Goal: Communication & Community: Answer question/provide support

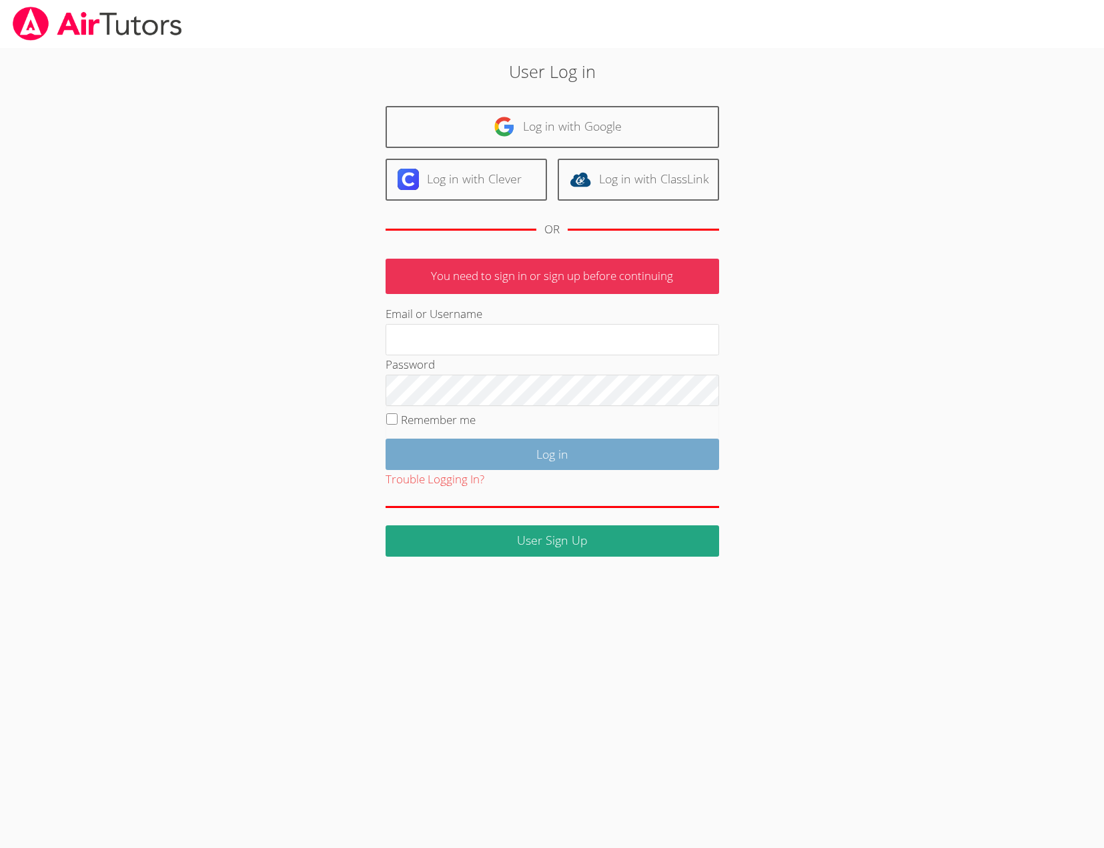
type input "[EMAIL_ADDRESS][DOMAIN_NAME]"
click at [516, 470] on input "Log in" at bounding box center [551, 454] width 333 height 31
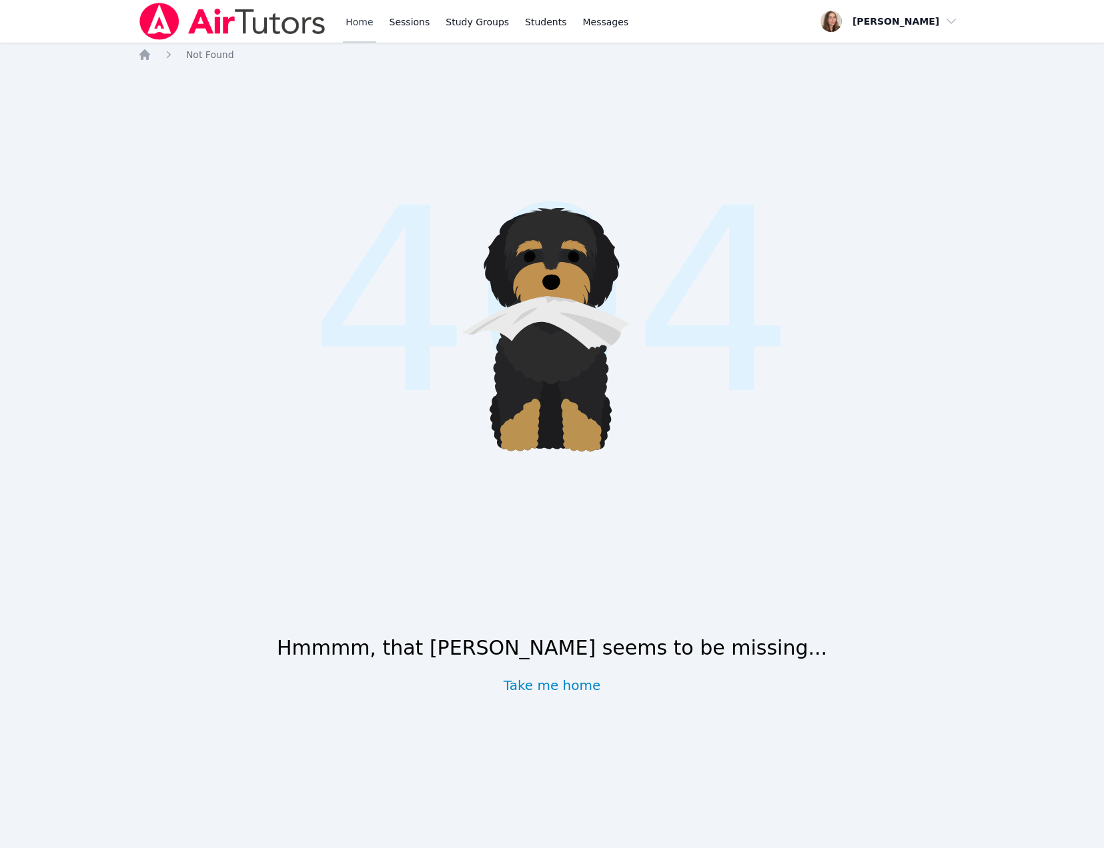
click at [375, 17] on link "Home" at bounding box center [359, 21] width 33 height 43
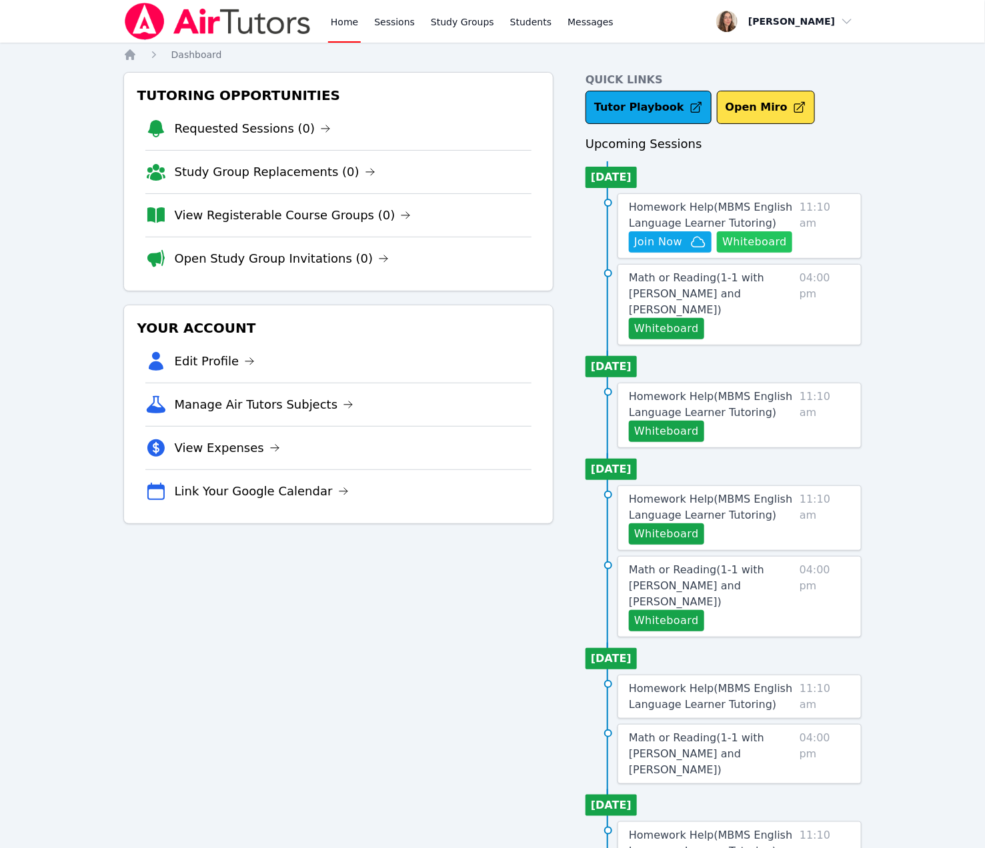
click at [717, 253] on button "Whiteboard" at bounding box center [754, 241] width 75 height 21
click at [679, 250] on span "Join Now" at bounding box center [658, 242] width 48 height 16
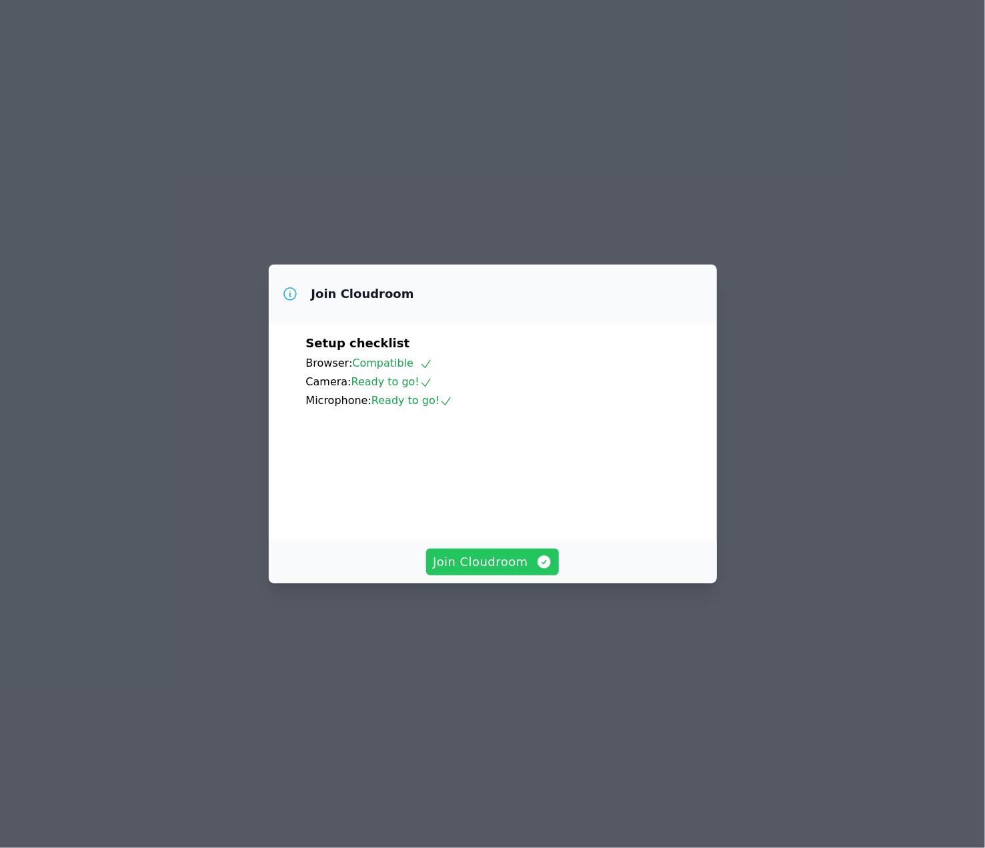
click at [472, 572] on span "Join Cloudroom" at bounding box center [492, 562] width 119 height 19
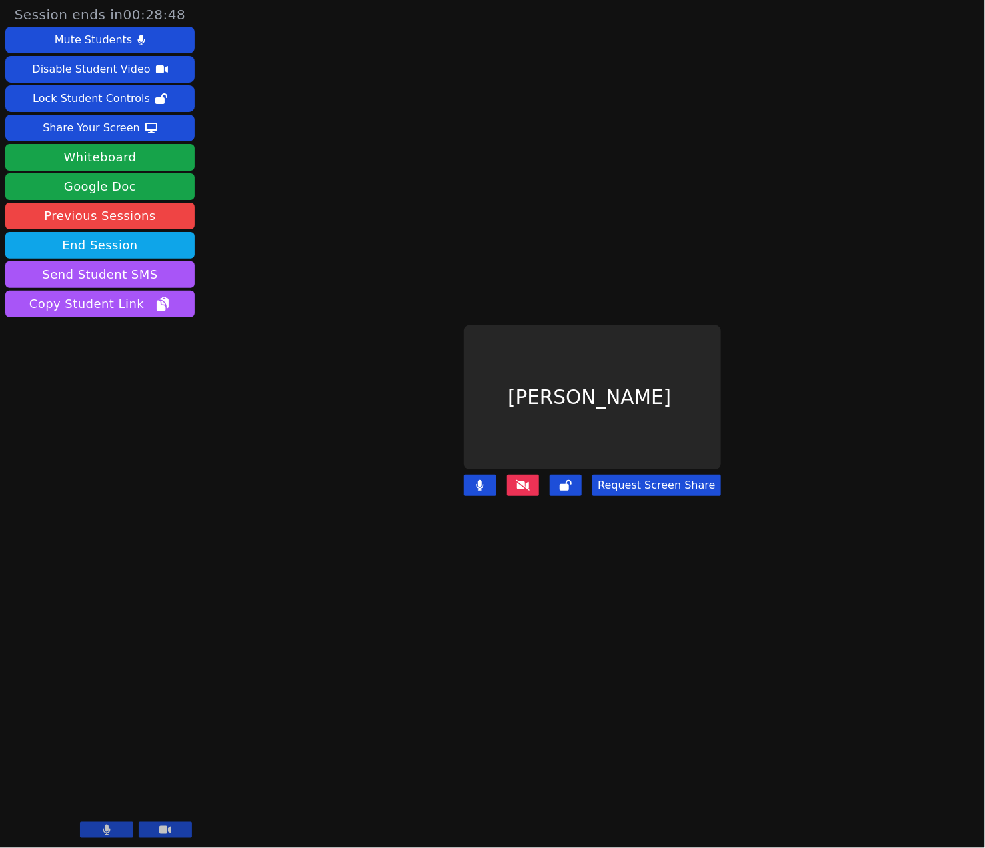
click at [518, 491] on icon at bounding box center [522, 485] width 13 height 11
click at [674, 286] on main "Kirill Strizhov Request Screen Share" at bounding box center [592, 424] width 433 height 848
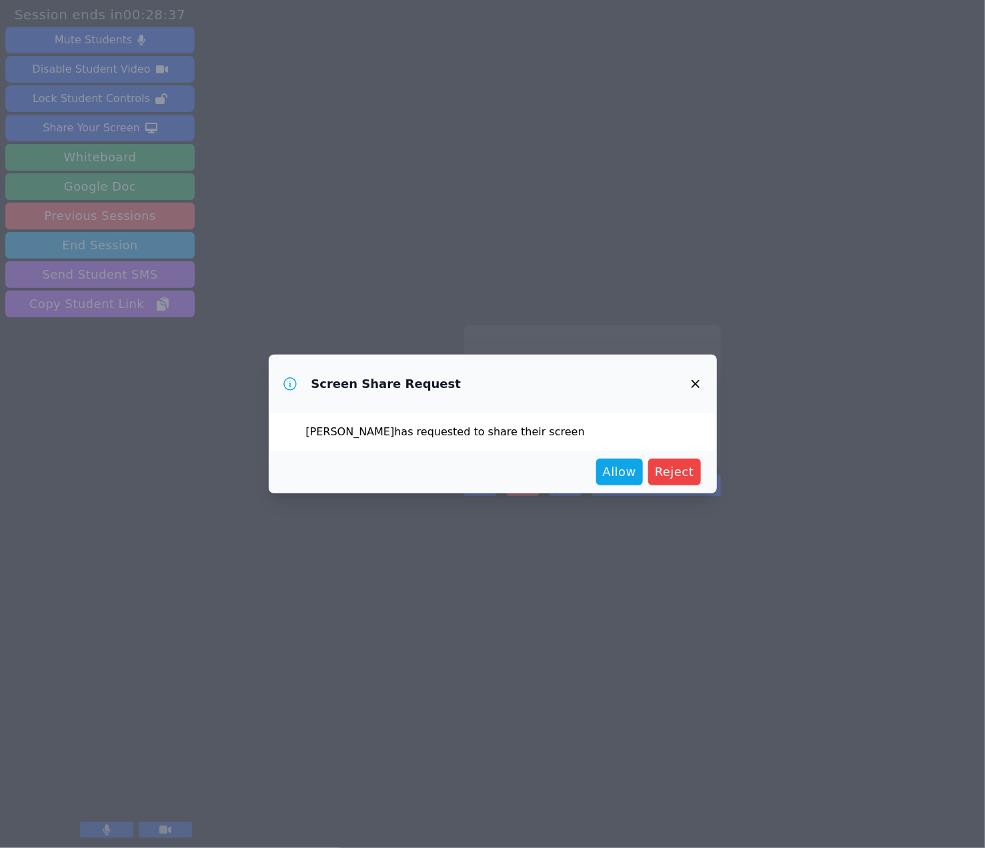
click at [674, 431] on div "Kirill Strizhov has requested to share their screen" at bounding box center [493, 432] width 448 height 37
click at [635, 480] on span "Allow" at bounding box center [619, 472] width 33 height 19
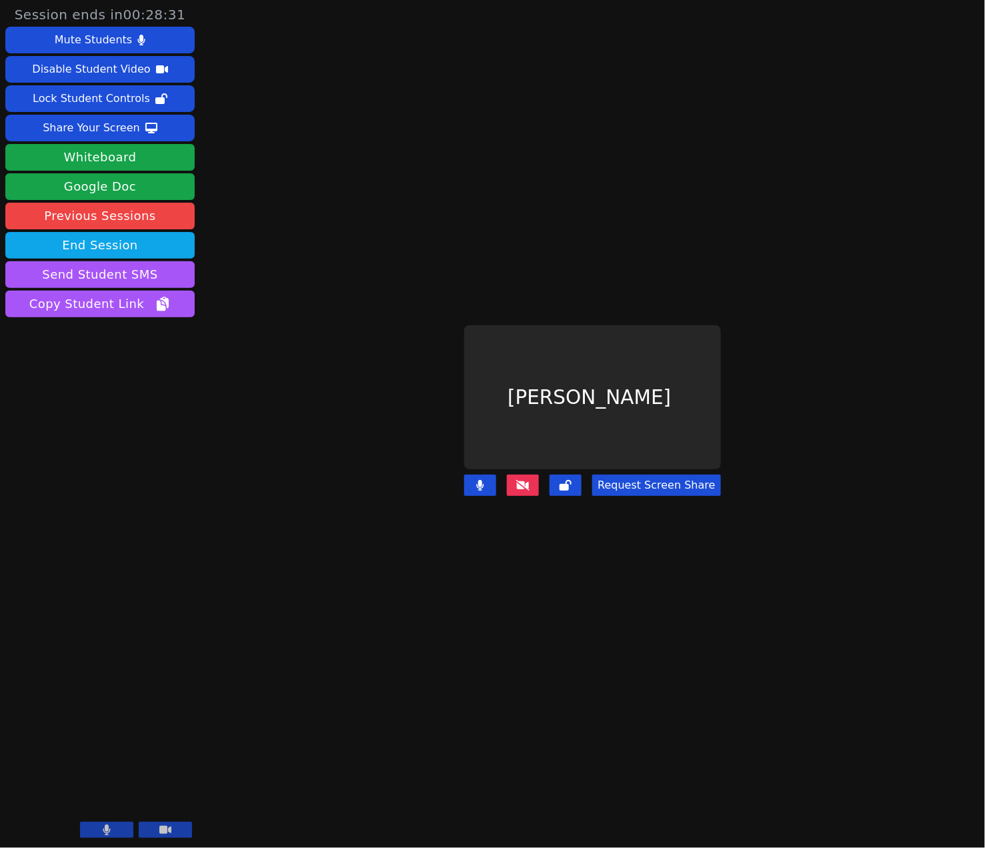
click at [674, 453] on div "Kirill Strizhov" at bounding box center [592, 397] width 256 height 144
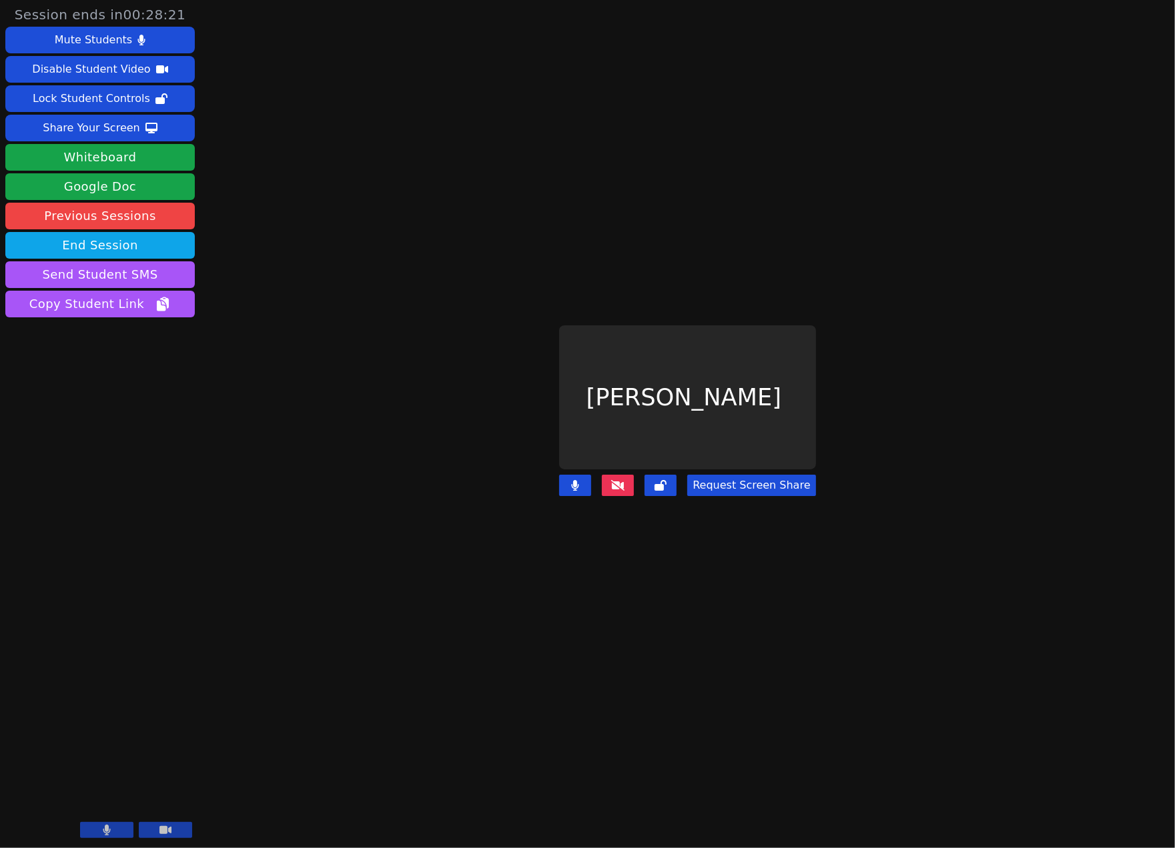
click at [906, 247] on main "Kirill Strizhov Request Screen Share" at bounding box center [688, 424] width 496 height 848
click at [616, 491] on icon at bounding box center [617, 485] width 13 height 11
click at [833, 298] on main "Kirill Strizhov Request Screen Share" at bounding box center [688, 424] width 496 height 848
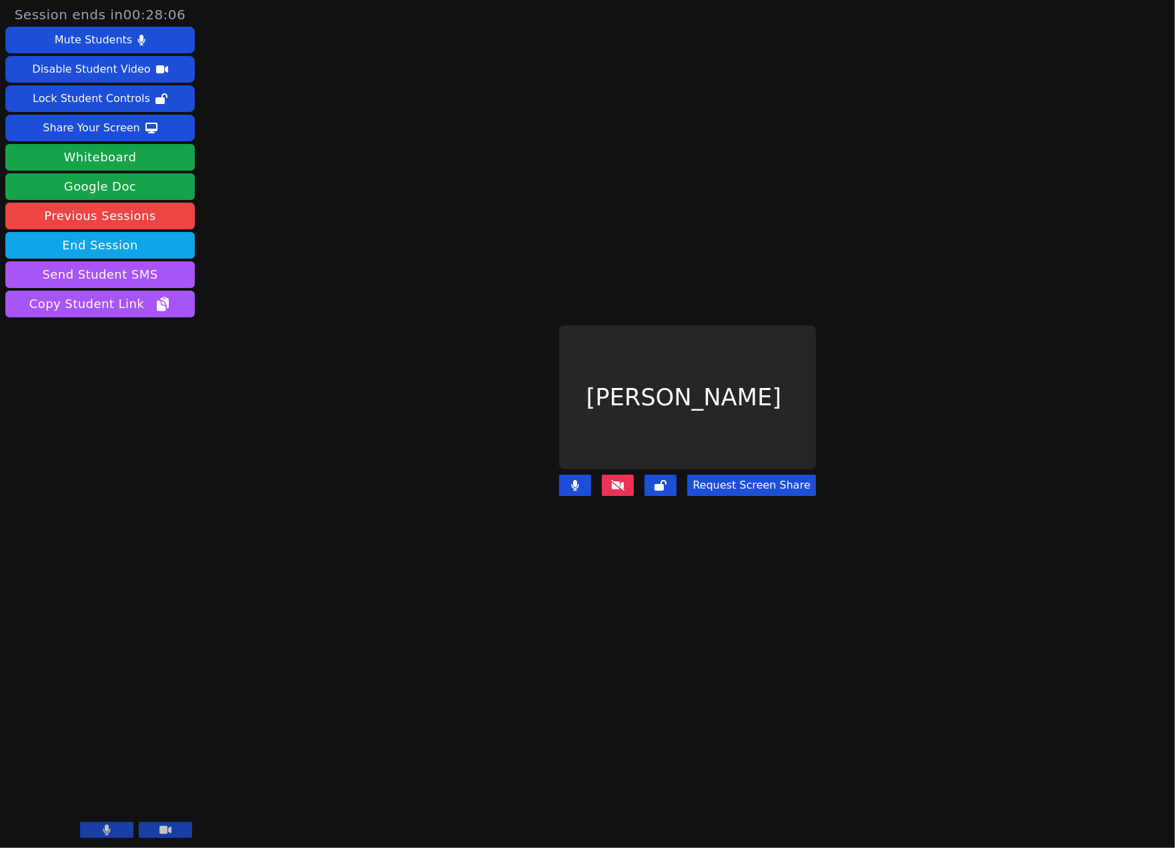
click at [623, 199] on main "Kirill Strizhov Request Screen Share" at bounding box center [688, 424] width 496 height 848
click at [634, 325] on div "Kirill Strizhov" at bounding box center [687, 397] width 256 height 144
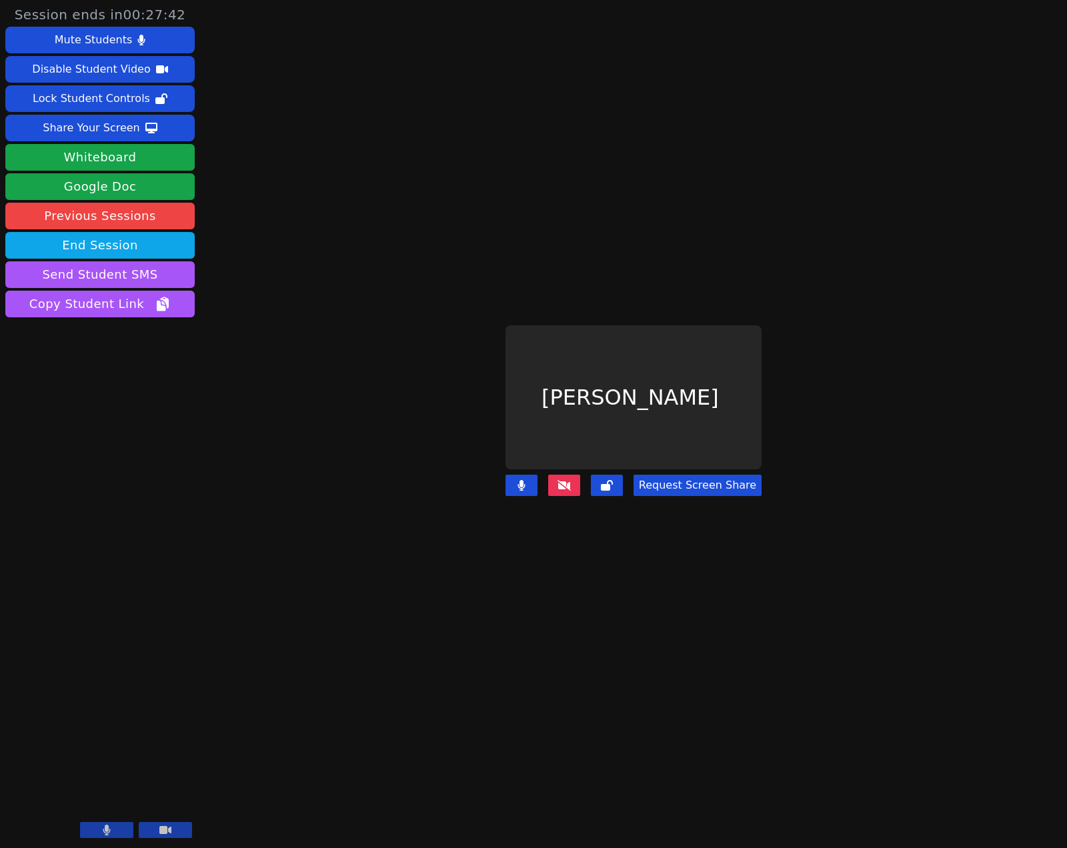
click at [666, 415] on div "Kirill Strizhov" at bounding box center [634, 397] width 256 height 144
click at [657, 240] on main "Kirill Strizhov Request Screen Share" at bounding box center [634, 424] width 460 height 848
click at [903, 778] on div "Session ends in 00:27:22 Mute Students Disable Student Video Lock Student Contr…" at bounding box center [533, 424] width 1067 height 848
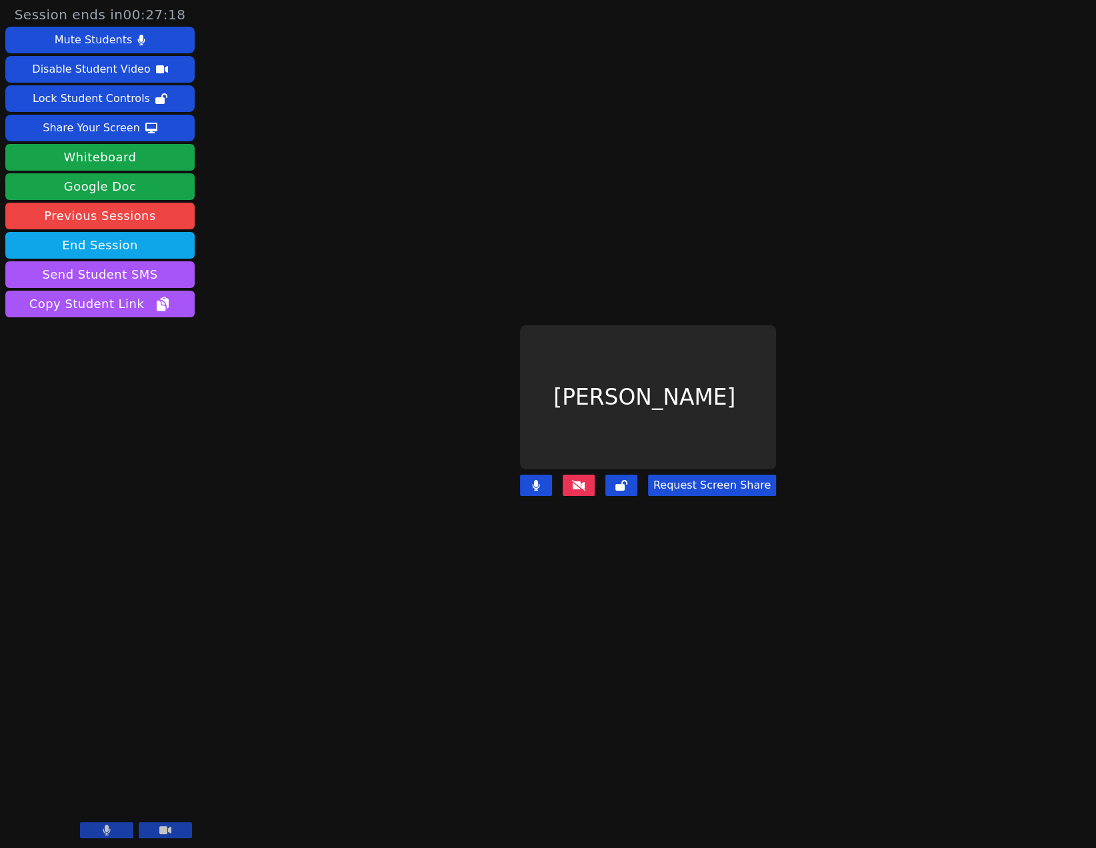
click at [874, 390] on main "Kirill Strizhov Request Screen Share" at bounding box center [649, 424] width 470 height 848
click at [903, 301] on div "Session ends in 00:27:02 Mute Students Disable Student Video Lock Student Contr…" at bounding box center [548, 424] width 1096 height 848
click at [572, 491] on icon at bounding box center [578, 485] width 13 height 11
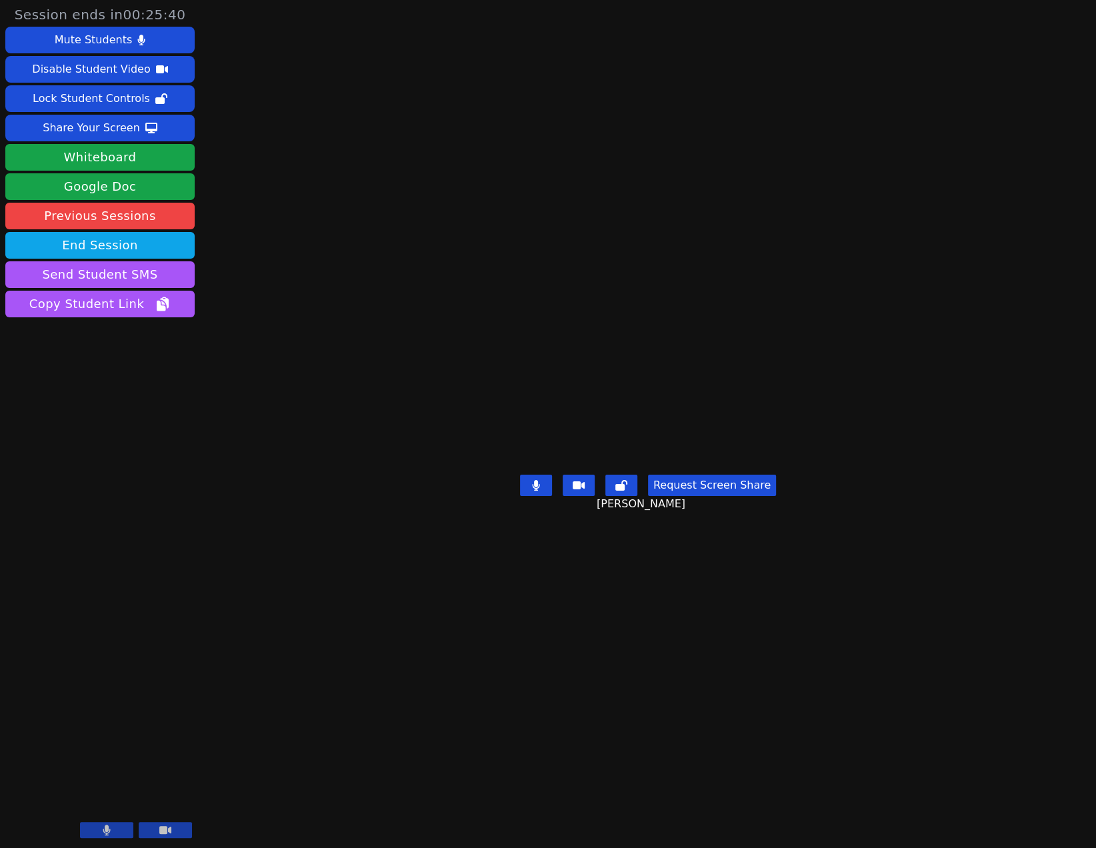
click at [748, 470] on video at bounding box center [648, 397] width 200 height 144
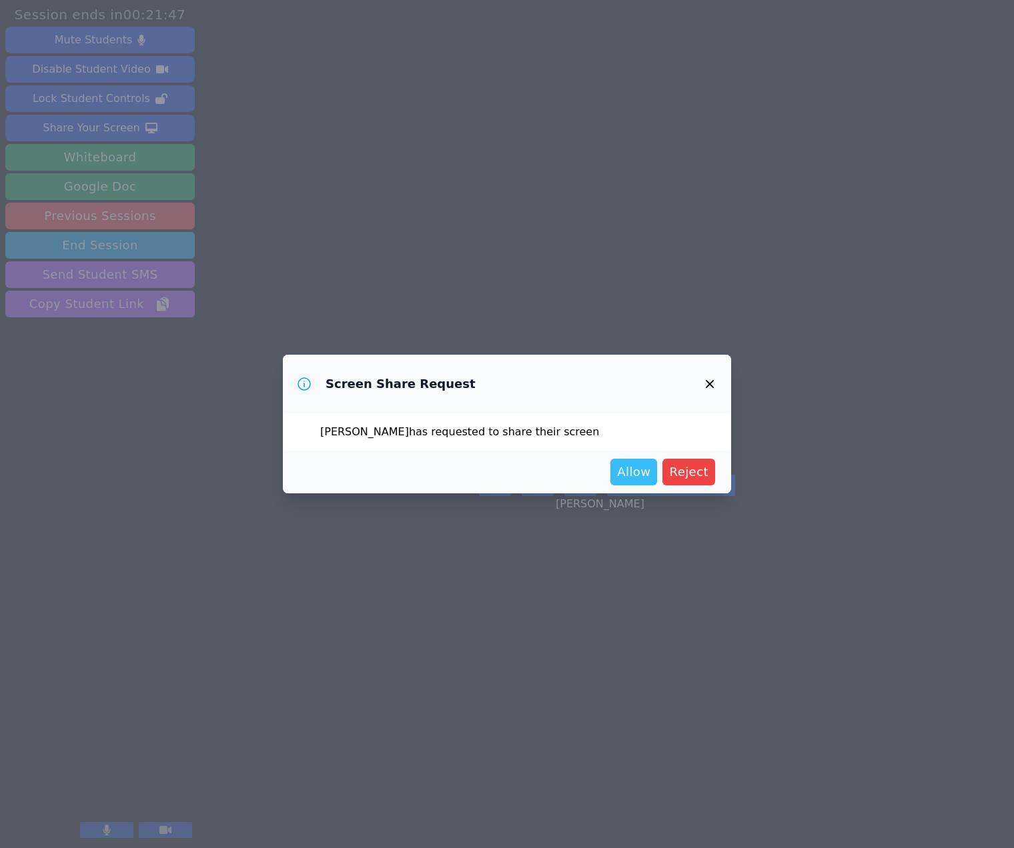
click at [640, 482] on span "Allow" at bounding box center [633, 472] width 33 height 19
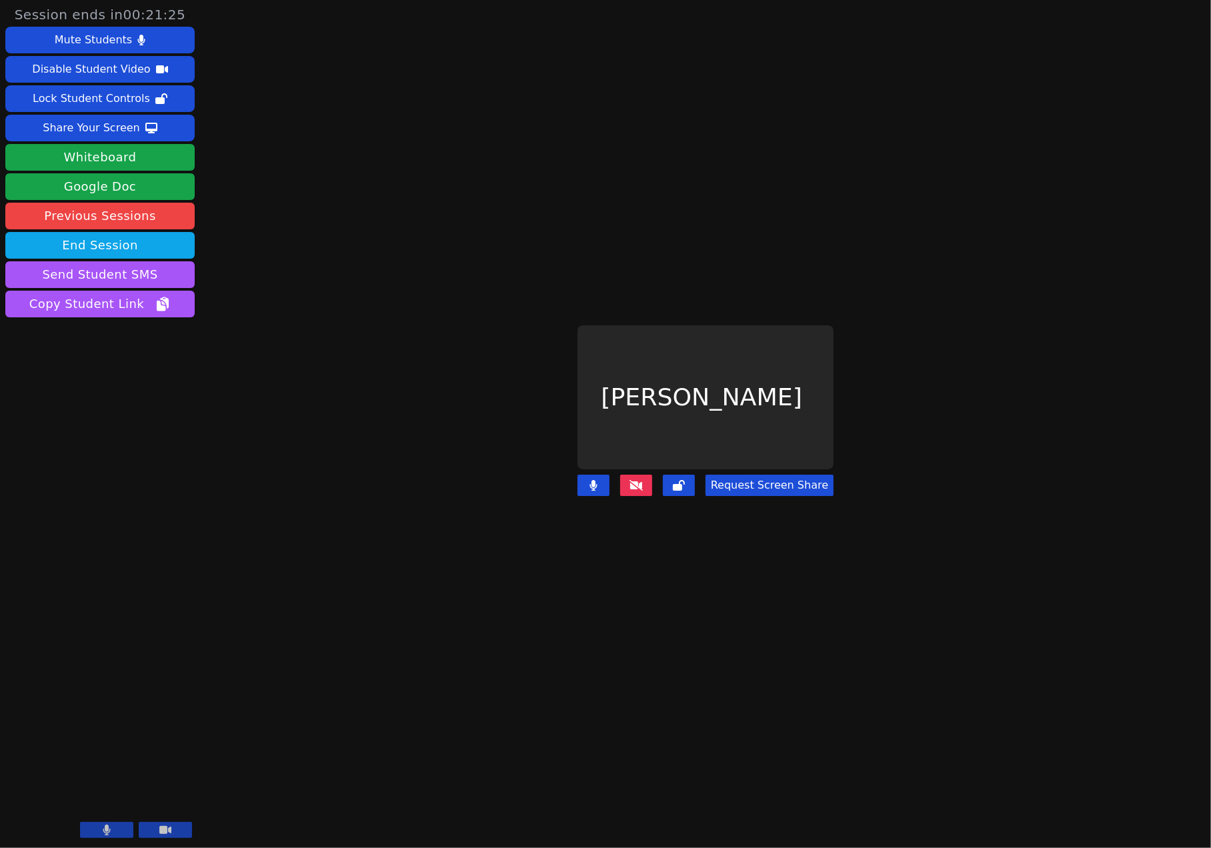
click at [818, 398] on div "Kirill Strizhov" at bounding box center [706, 397] width 256 height 144
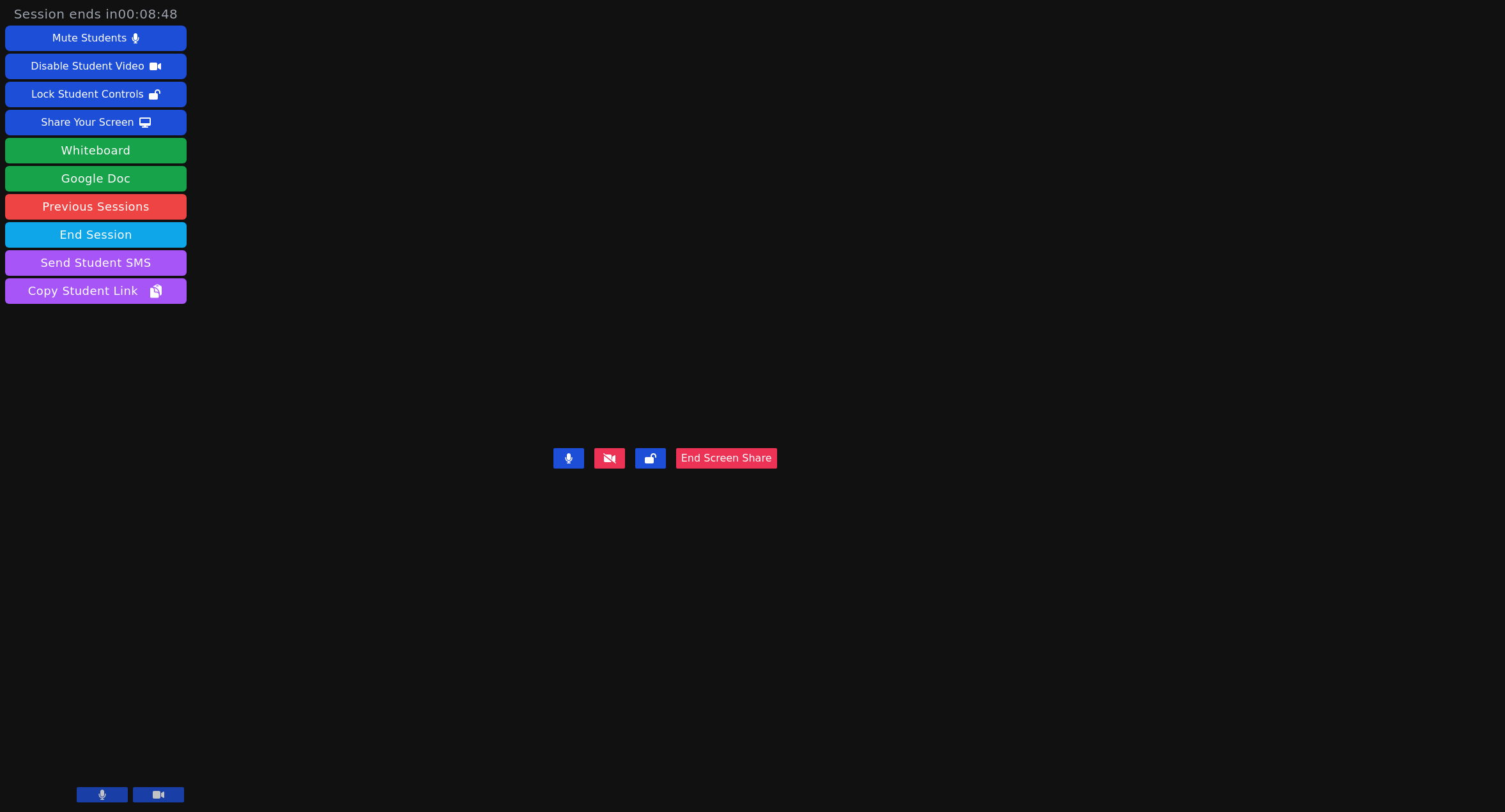
click at [943, 505] on div "Session ends in 00:08:48 Mute Students Disable Student Video Lock Student Contr…" at bounding box center [752, 406] width 1505 height 812
click at [130, 133] on div "Share Your Screen" at bounding box center [87, 122] width 93 height 20
click at [943, 381] on div "Session ends in 00:05:30 Mute Students Disable Student Video Lock Student Contr…" at bounding box center [752, 406] width 1505 height 812
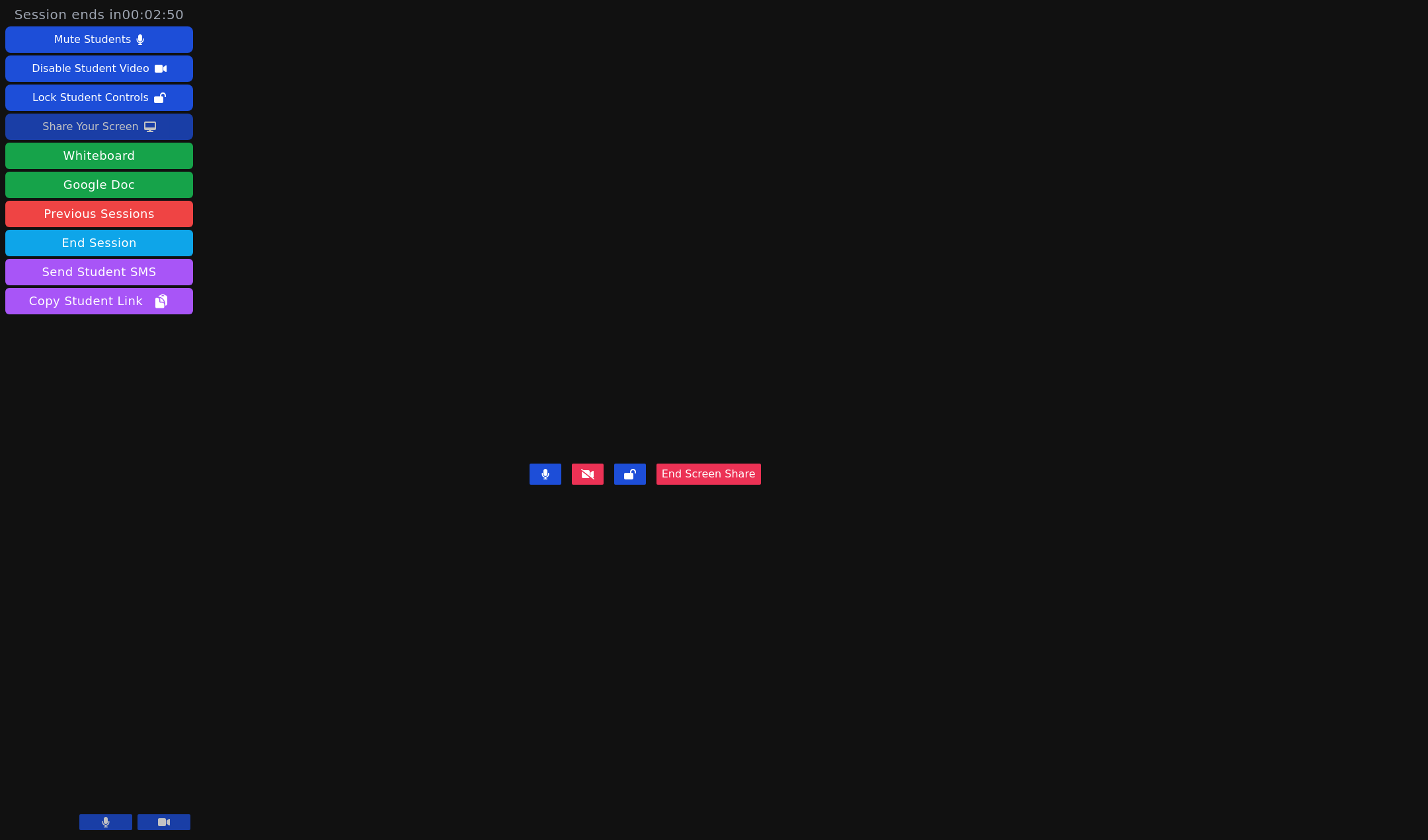
drag, startPoint x: 1389, startPoint y: 585, endPoint x: 1427, endPoint y: 585, distance: 38.0
click at [975, 585] on div "Session ends in 00:02:50 Mute Students Disable Student Video Lock Student Contr…" at bounding box center [714, 420] width 1428 height 840
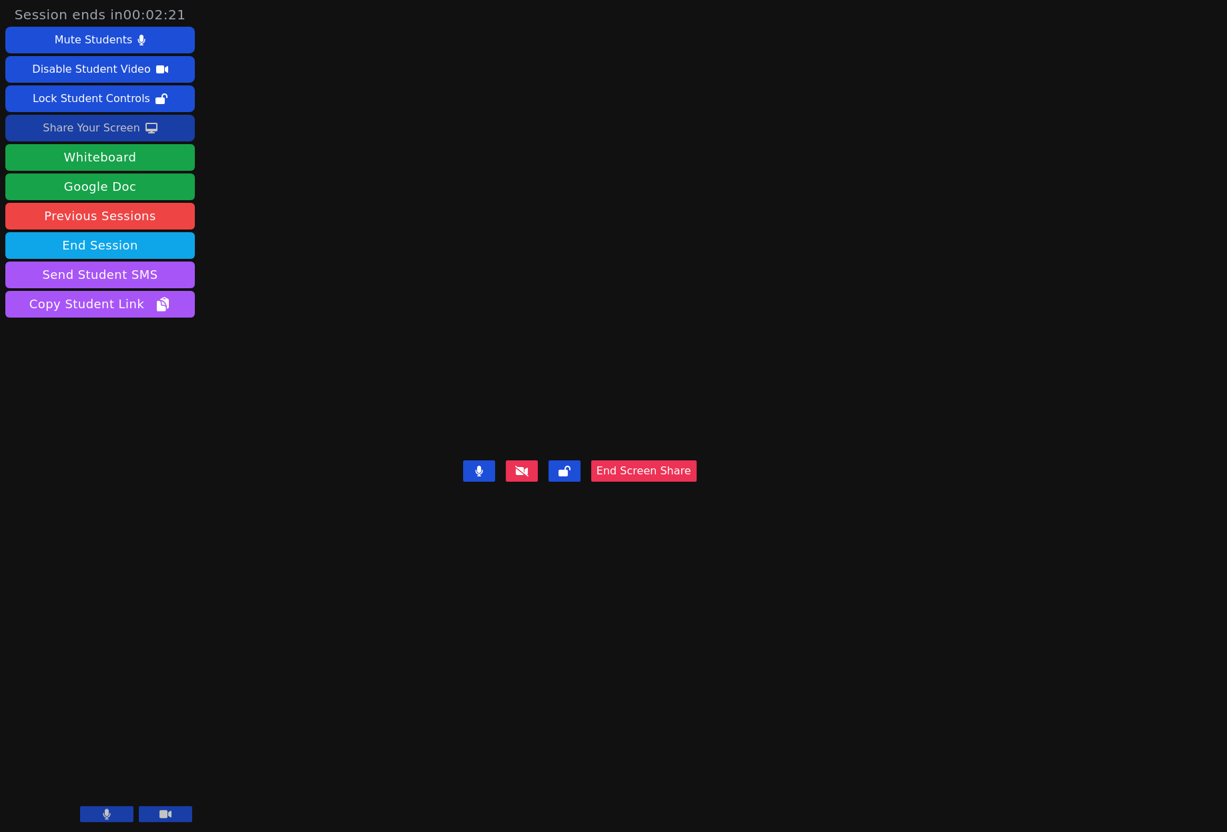
click at [92, 139] on div "Share Your Screen" at bounding box center [91, 127] width 97 height 21
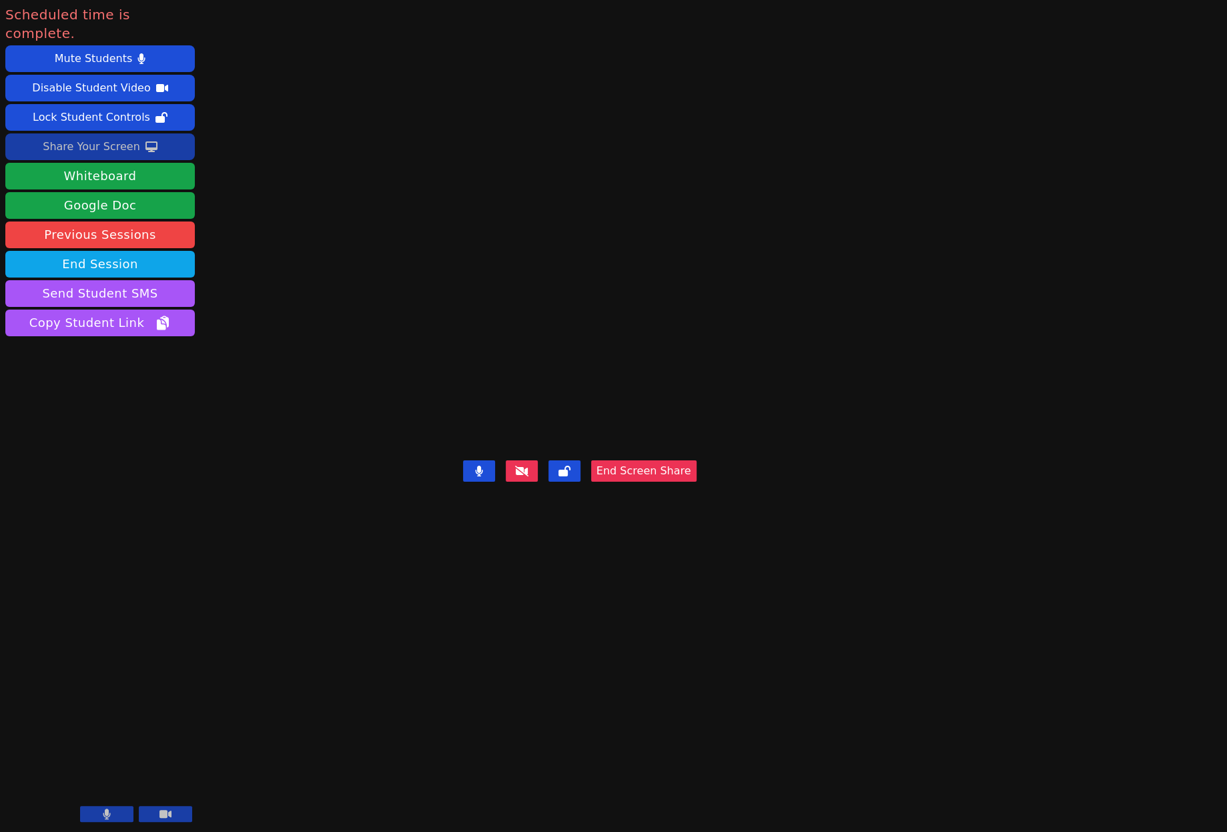
click at [696, 482] on button "End Screen Share" at bounding box center [643, 470] width 105 height 21
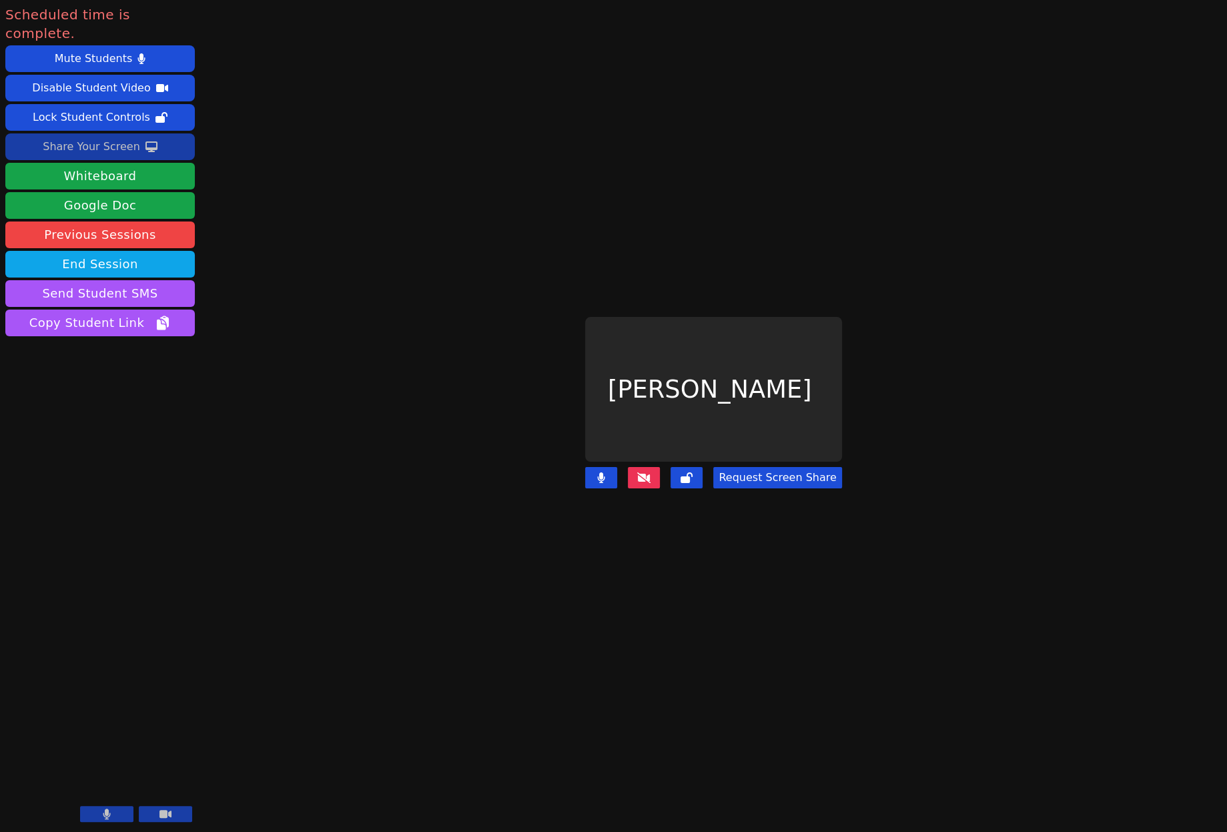
click at [643, 483] on icon at bounding box center [643, 477] width 13 height 11
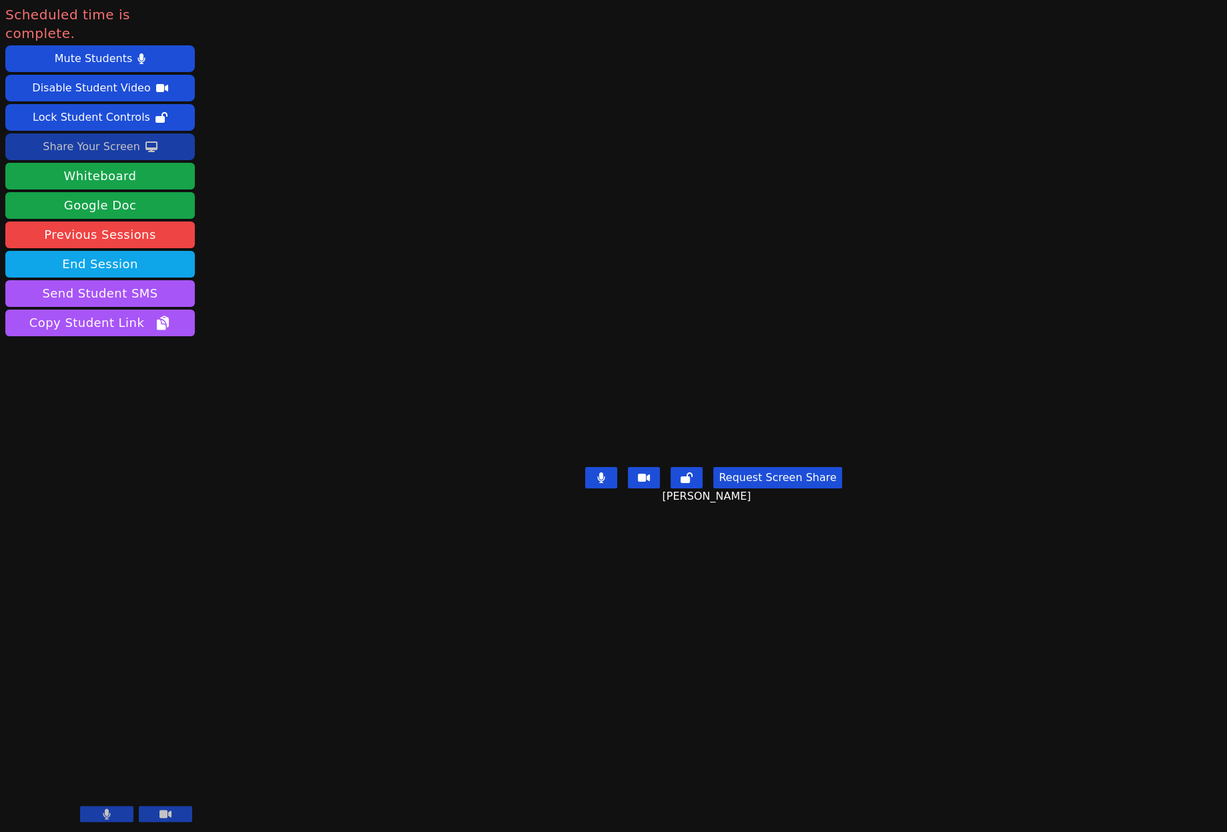
click at [716, 445] on video at bounding box center [713, 389] width 200 height 144
click at [813, 324] on video at bounding box center [713, 389] width 200 height 144
click at [155, 277] on button "End Session" at bounding box center [99, 264] width 189 height 27
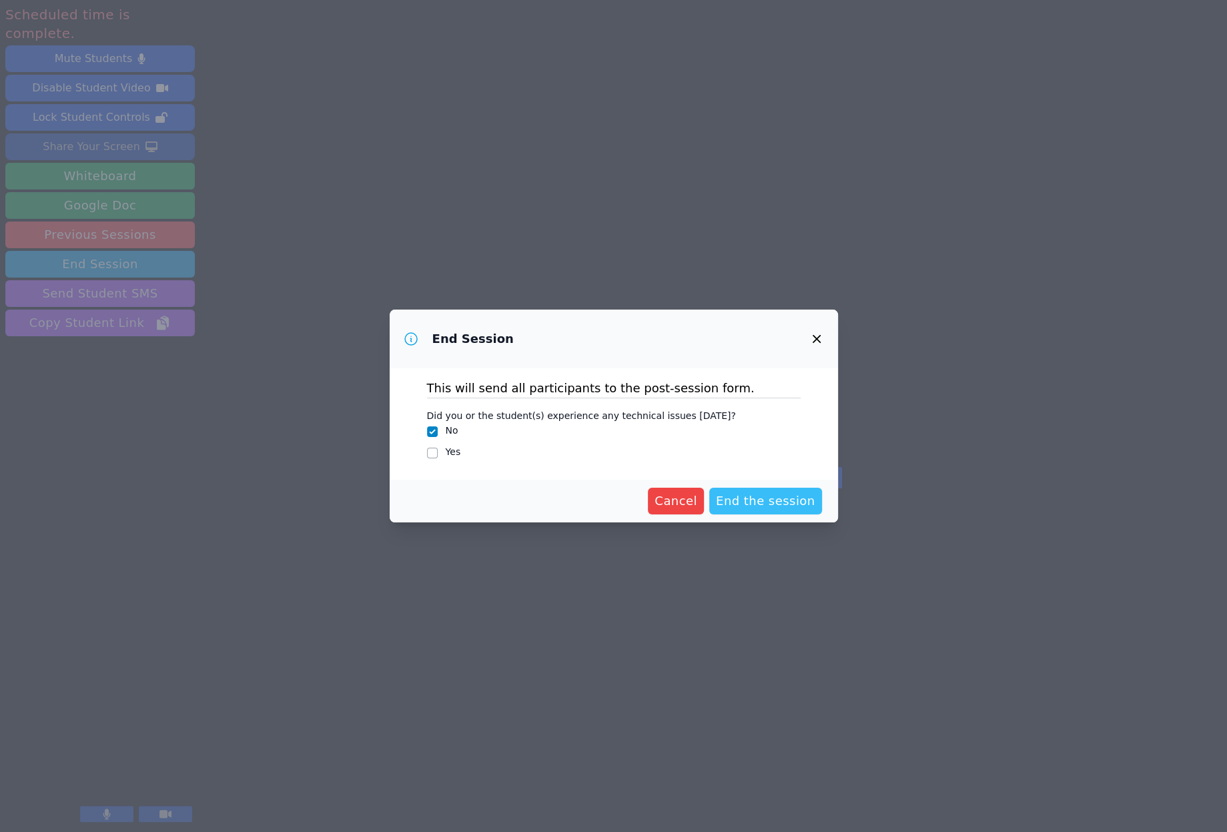
click at [786, 510] on span "End the session" at bounding box center [765, 501] width 99 height 19
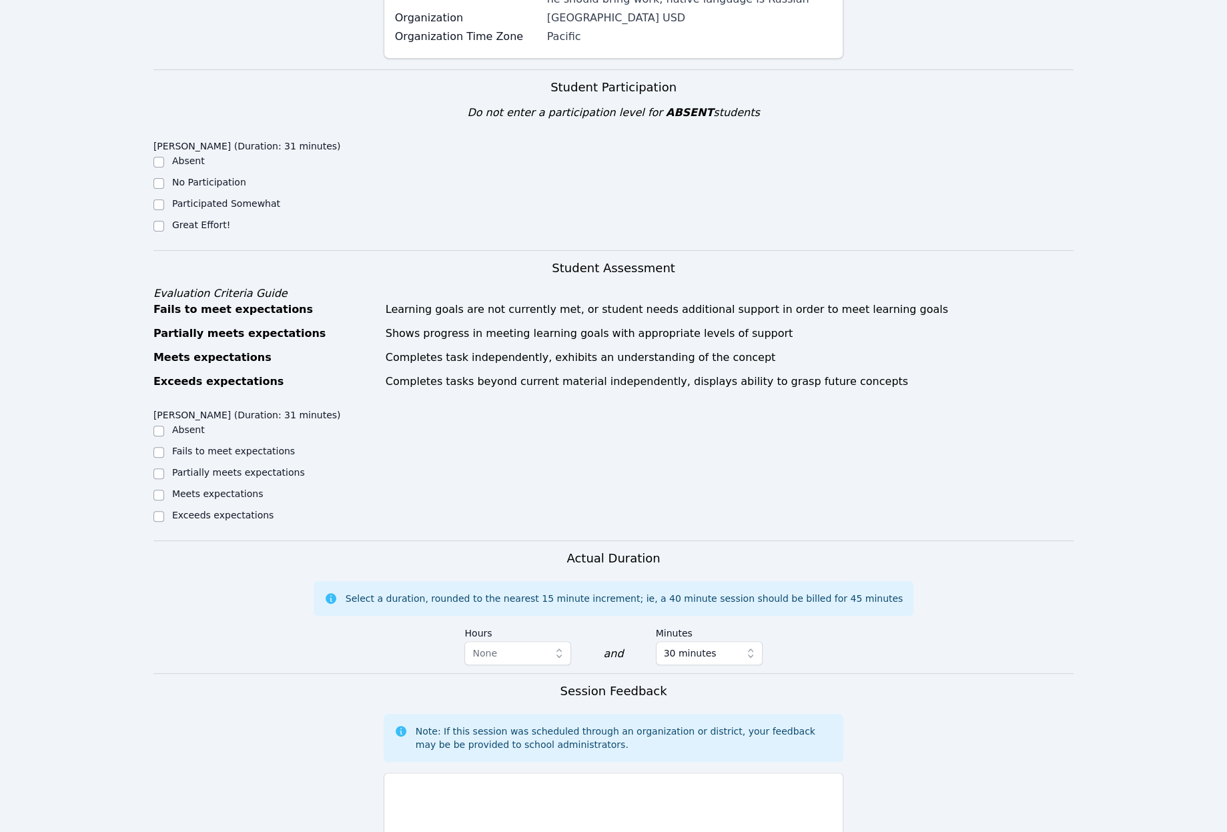
scroll to position [441, 0]
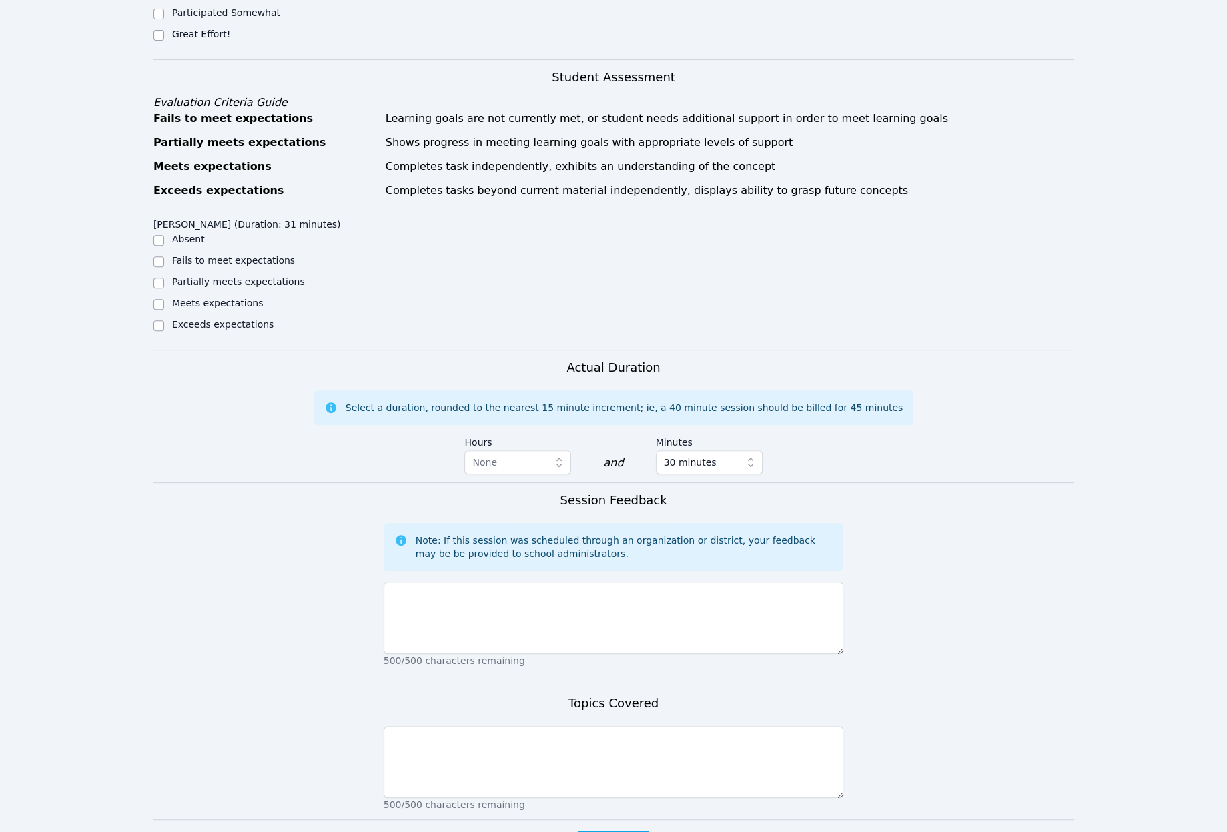
click at [177, 39] on label "Great Effort!" at bounding box center [201, 34] width 58 height 11
click at [164, 41] on input "Great Effort!" at bounding box center [158, 35] width 11 height 11
checkbox input "true"
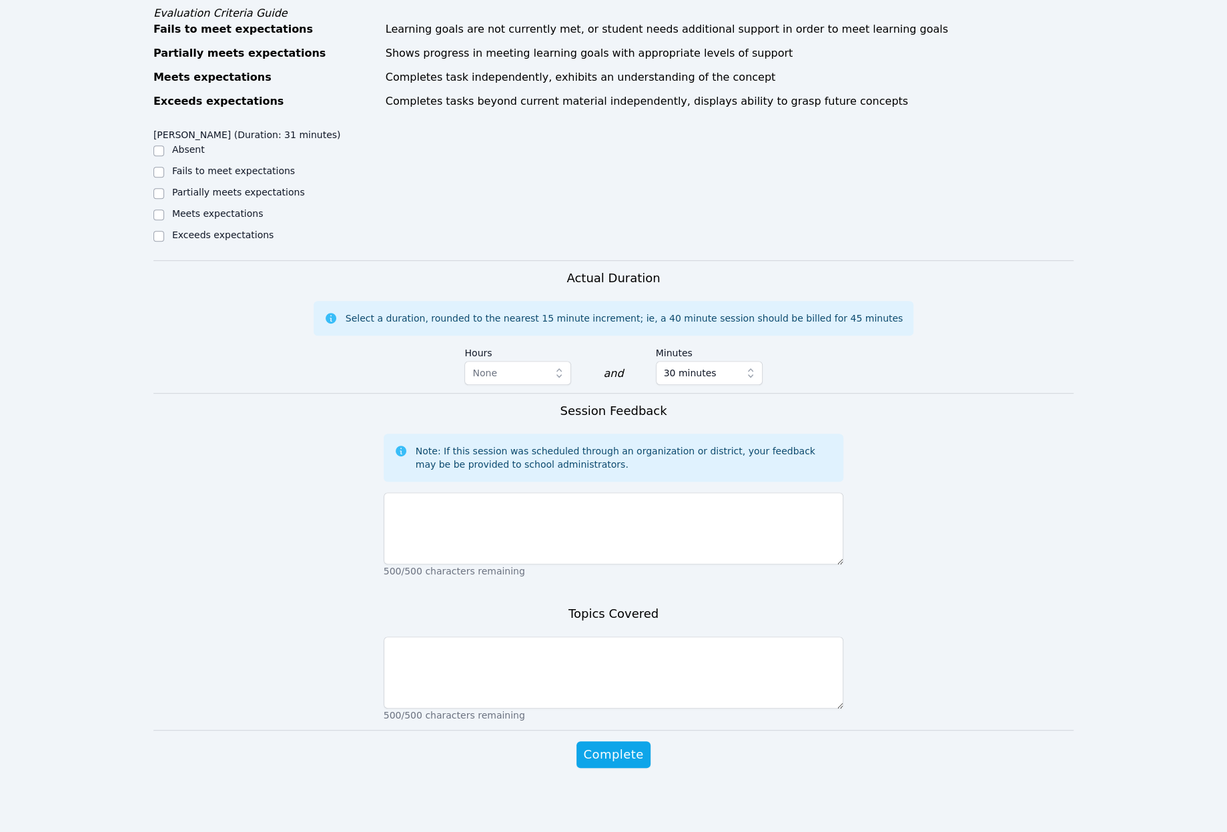
click at [213, 219] on label "Meets expectations" at bounding box center [217, 213] width 91 height 11
click at [164, 220] on input "Meets expectations" at bounding box center [158, 214] width 11 height 11
checkbox input "true"
click at [206, 197] on label "Partially meets expectations" at bounding box center [238, 192] width 133 height 11
click at [164, 199] on input "Partially meets expectations" at bounding box center [158, 193] width 11 height 11
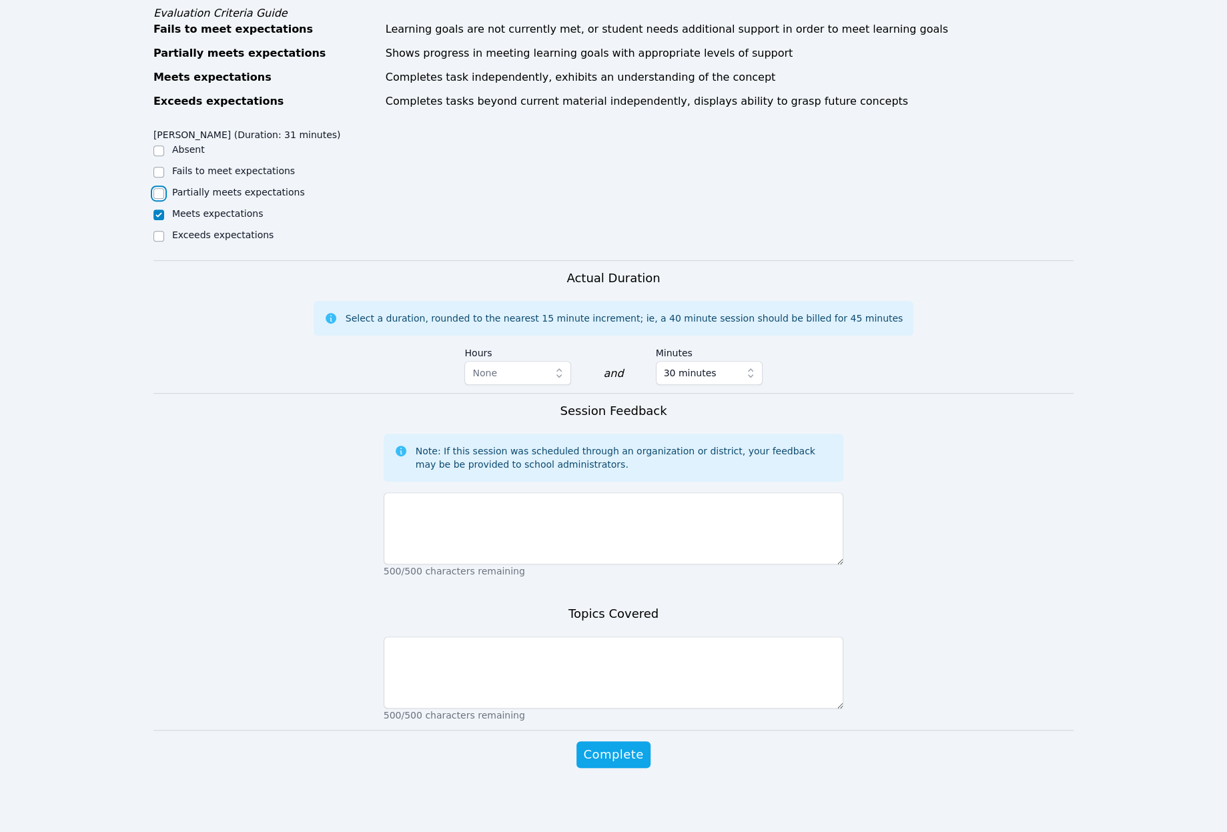
checkbox input "true"
checkbox input "false"
click at [452, 492] on textarea at bounding box center [613, 528] width 460 height 72
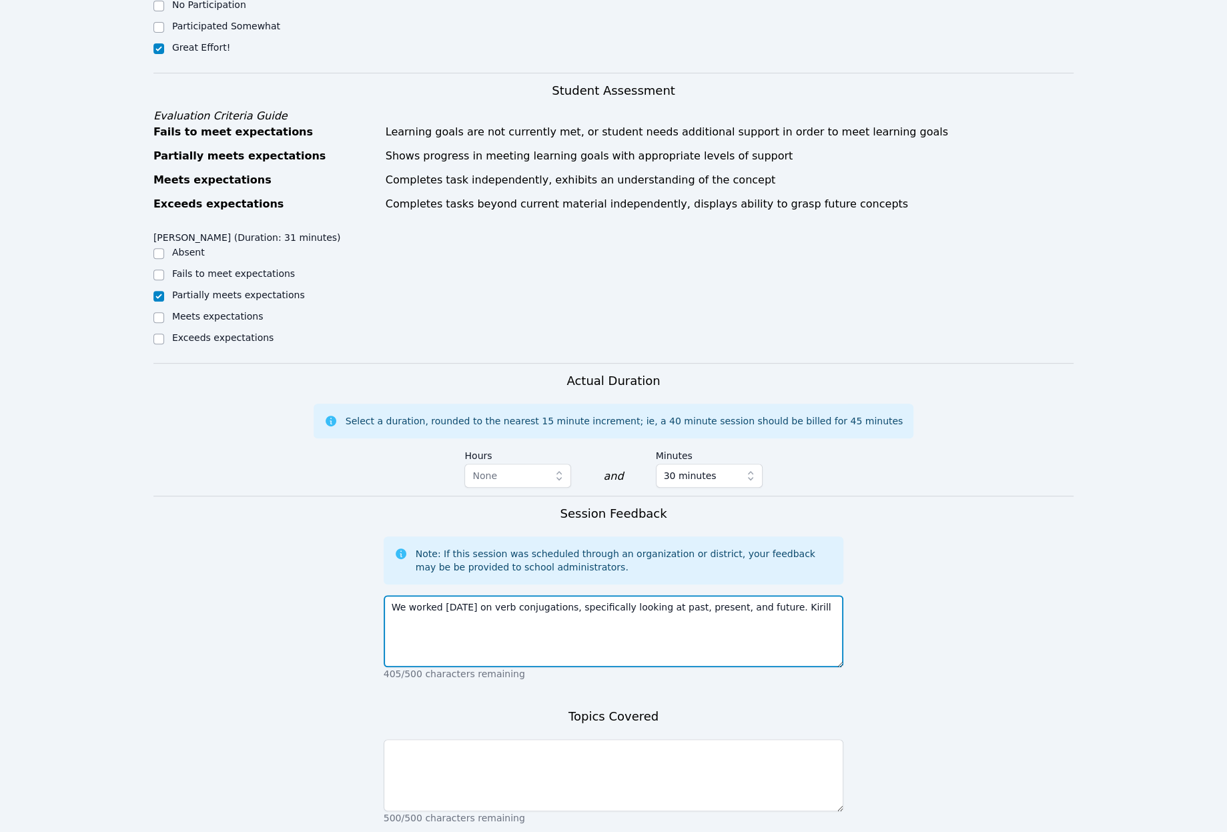
scroll to position [907, 0]
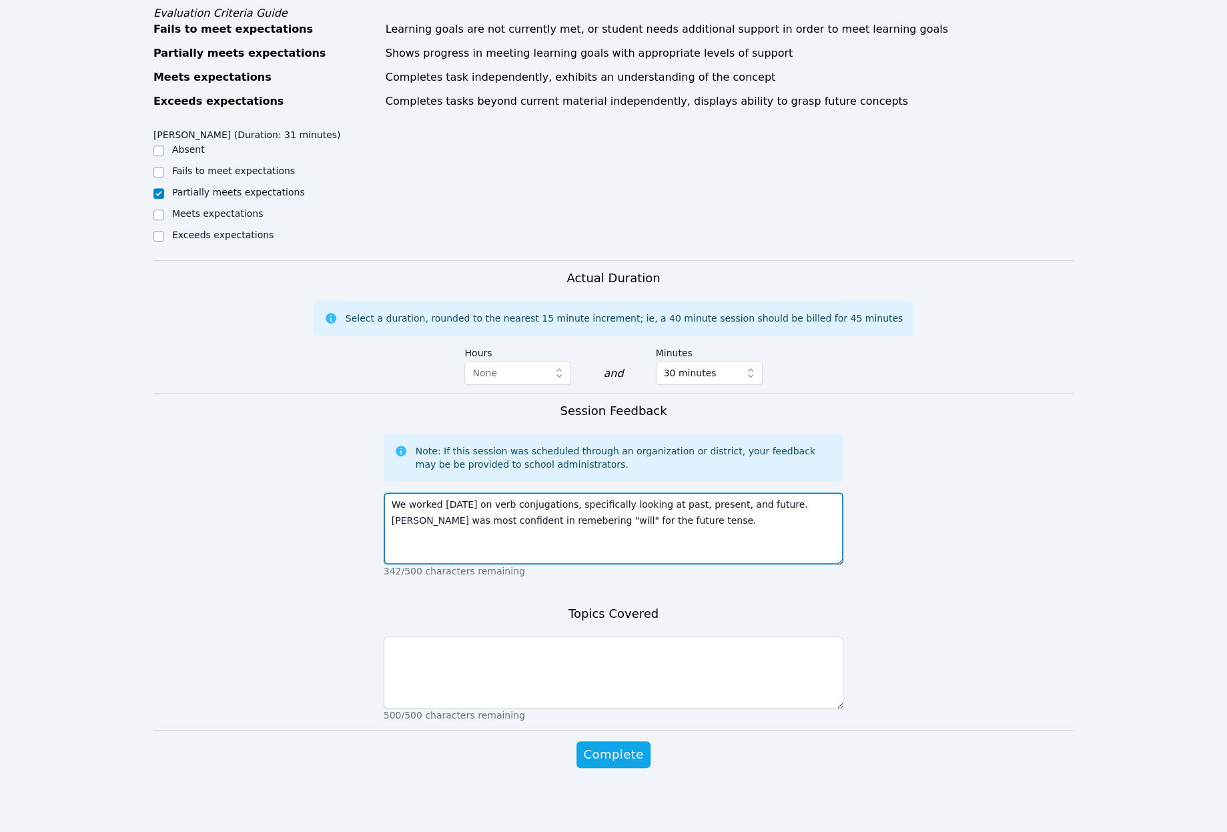
click at [598, 492] on textarea "We worked today on verb conjugations, specifically looking at past, present, an…" at bounding box center [613, 528] width 460 height 72
click at [806, 492] on textarea "We worked today on verb conjugations, specifically looking at past, present, an…" at bounding box center [613, 528] width 460 height 72
type textarea "We worked today on verb conjugations, specifically looking at past, present, an…"
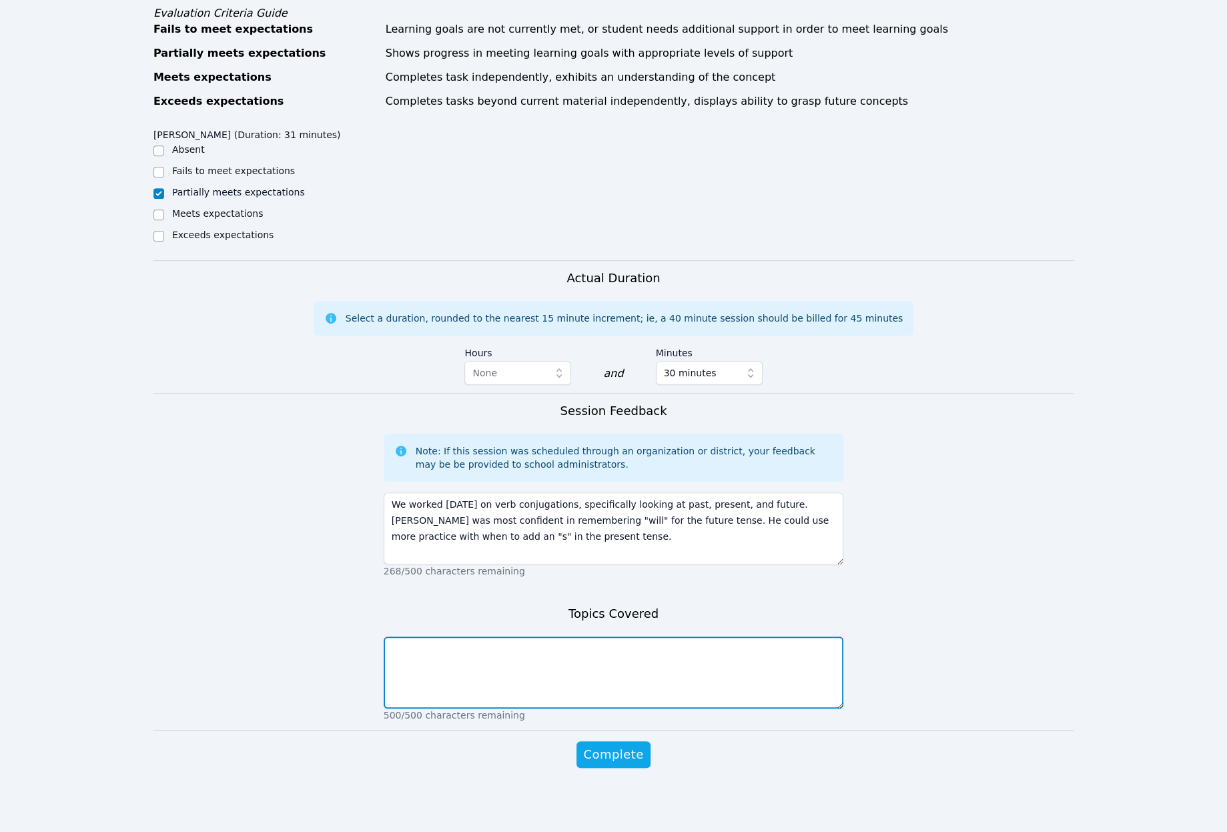
click at [727, 636] on textarea at bounding box center [613, 672] width 460 height 72
type textarea "tenses of verbs"
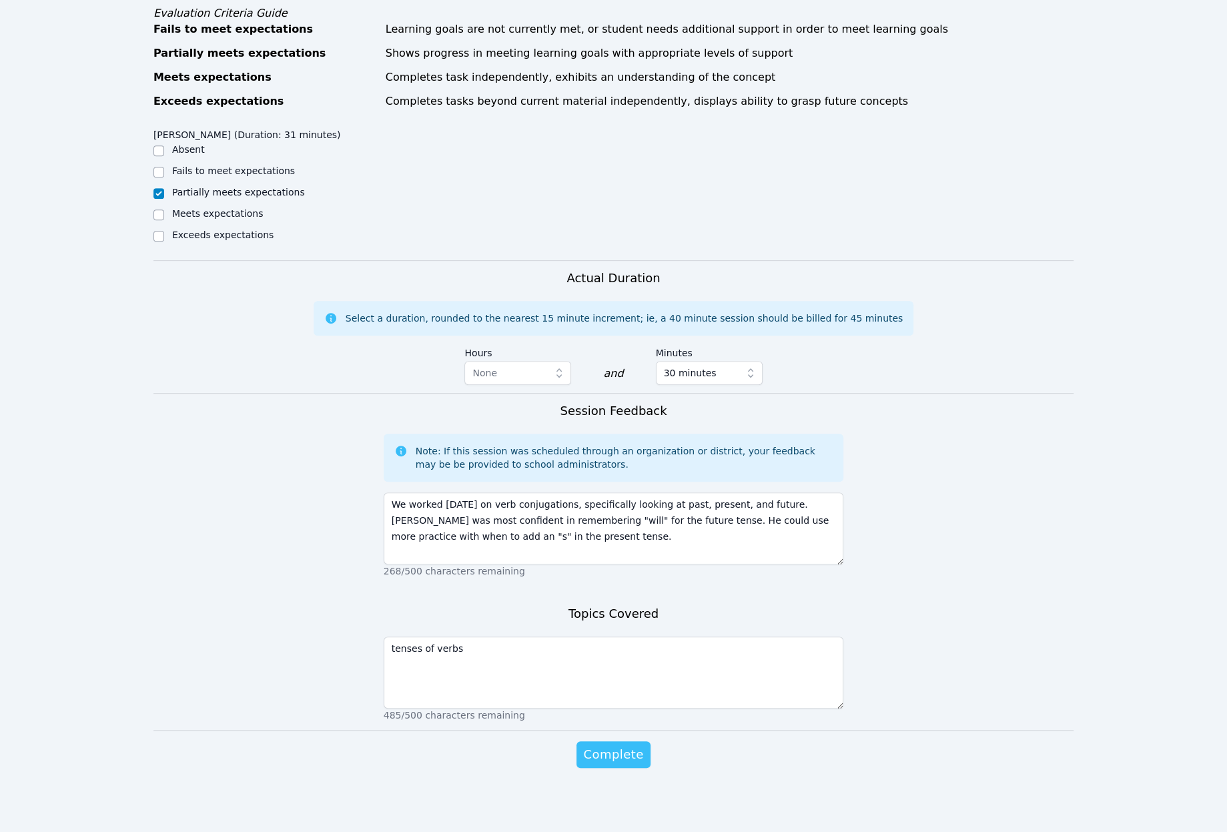
click at [643, 745] on span "Complete" at bounding box center [613, 754] width 60 height 19
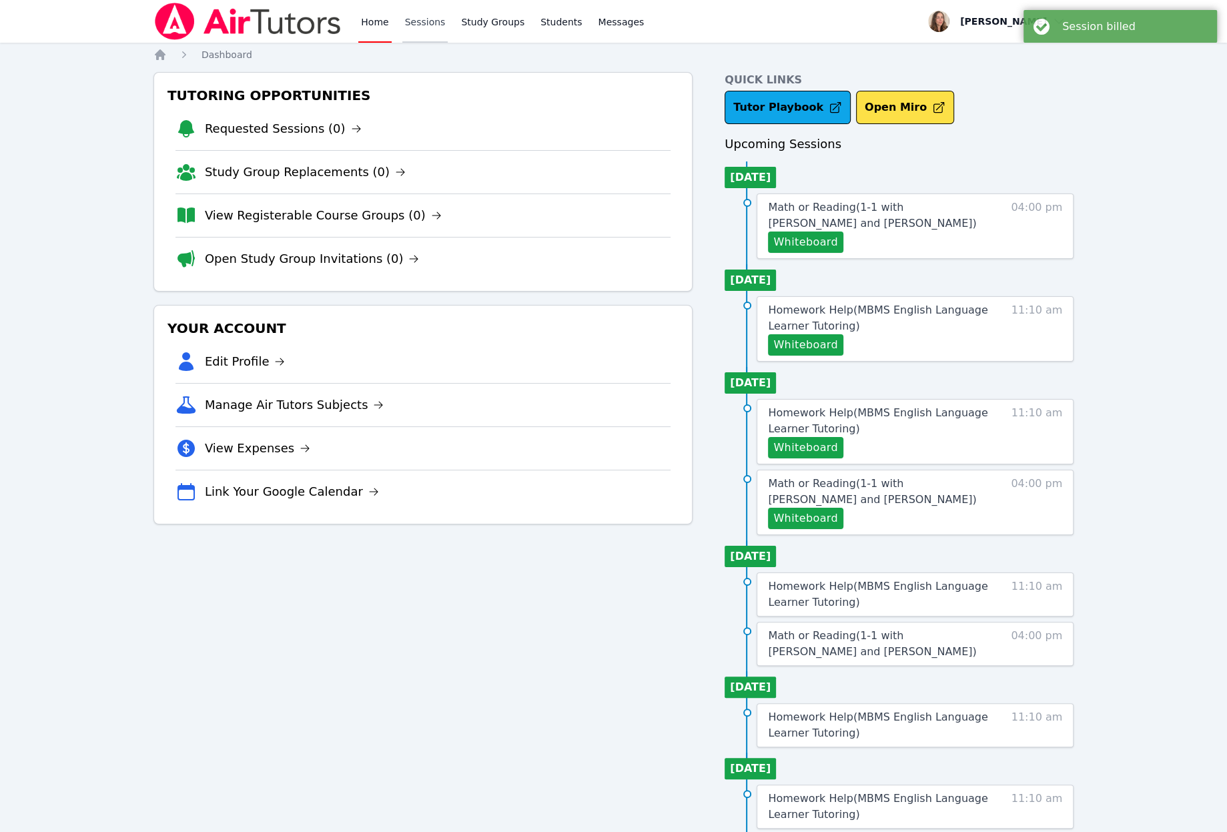
click at [448, 27] on link "Sessions" at bounding box center [425, 21] width 46 height 43
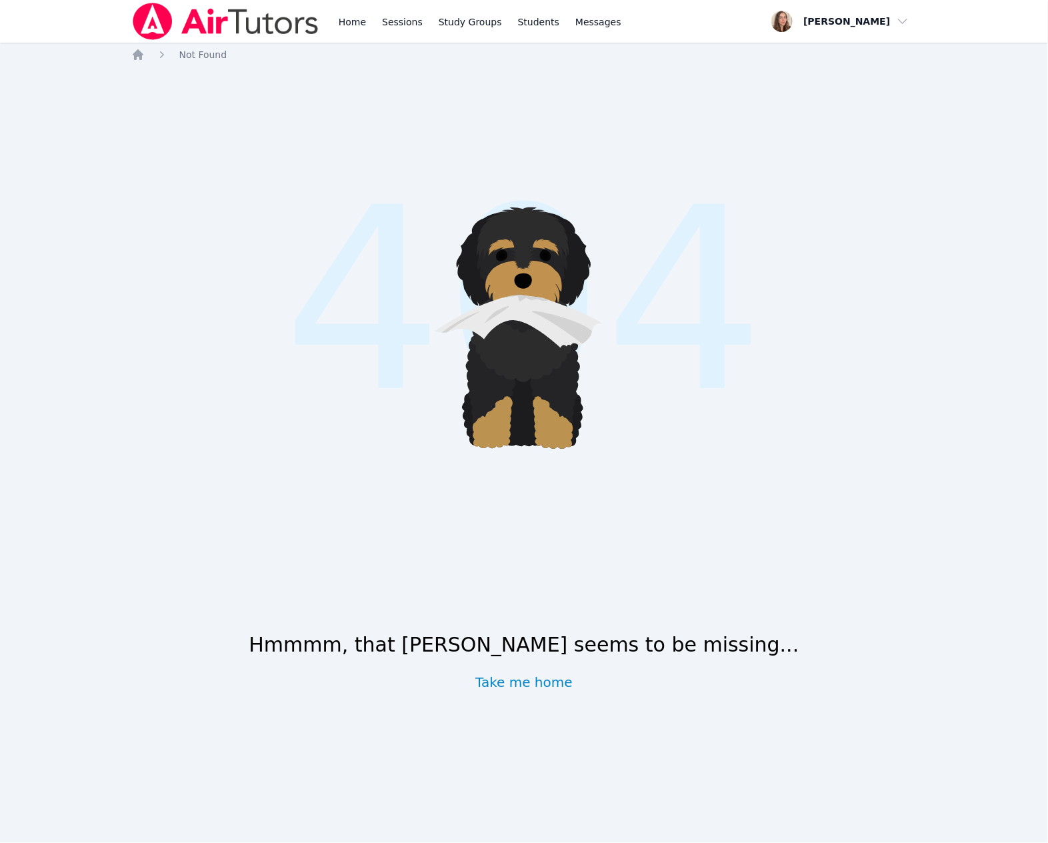
click at [375, 23] on div "Home Sessions Study Groups Students Messages" at bounding box center [377, 21] width 493 height 43
click at [369, 26] on link "Home" at bounding box center [352, 21] width 33 height 43
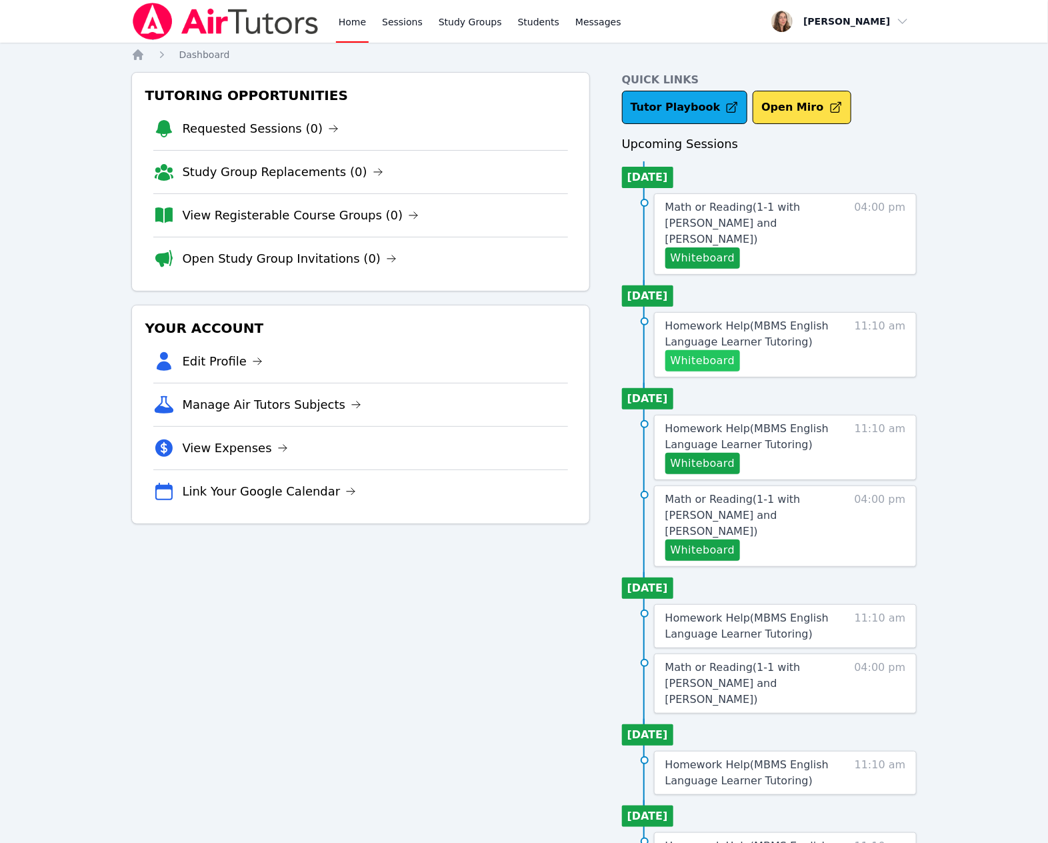
click at [718, 371] on button "Whiteboard" at bounding box center [703, 360] width 75 height 21
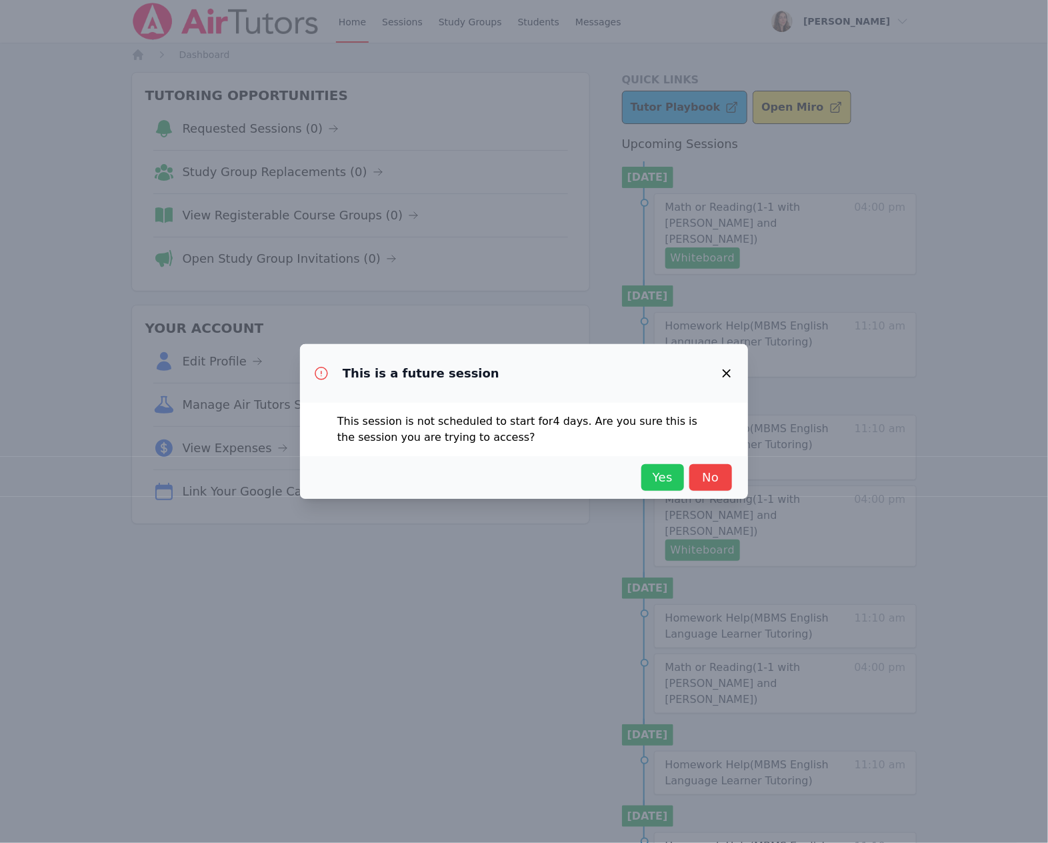
click at [676, 487] on span "Yes" at bounding box center [662, 477] width 29 height 19
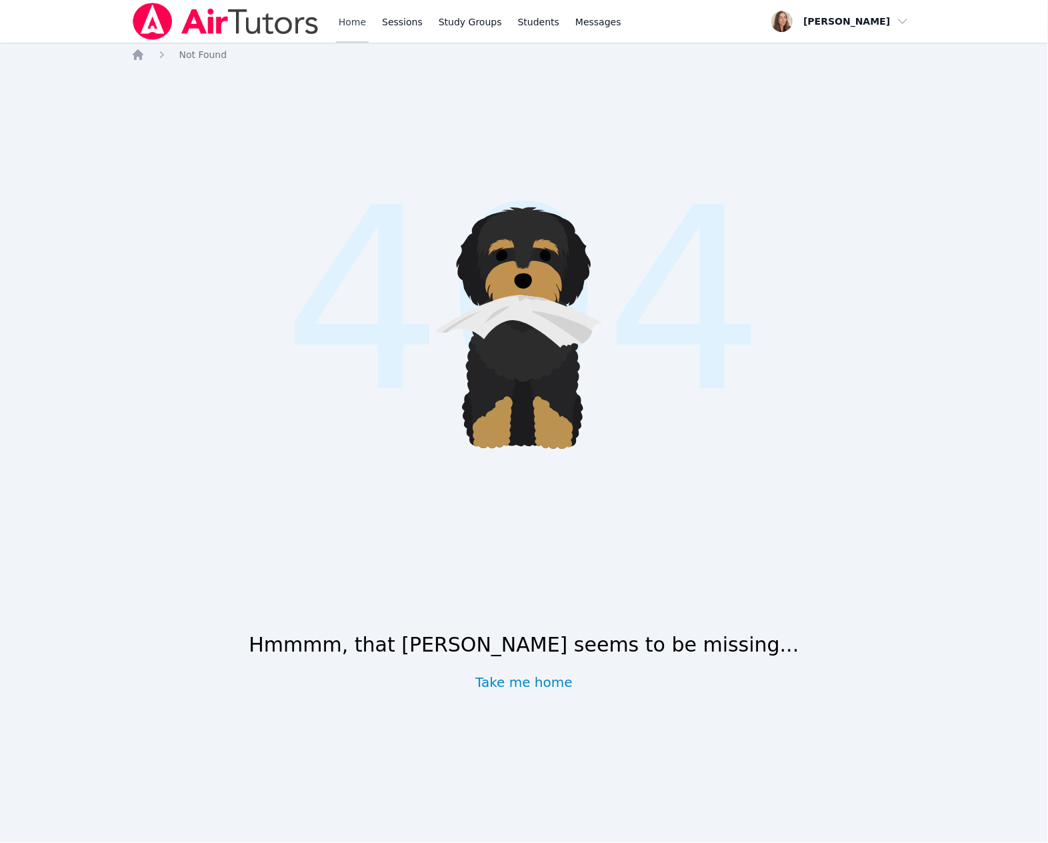
click at [369, 23] on link "Home" at bounding box center [352, 21] width 33 height 43
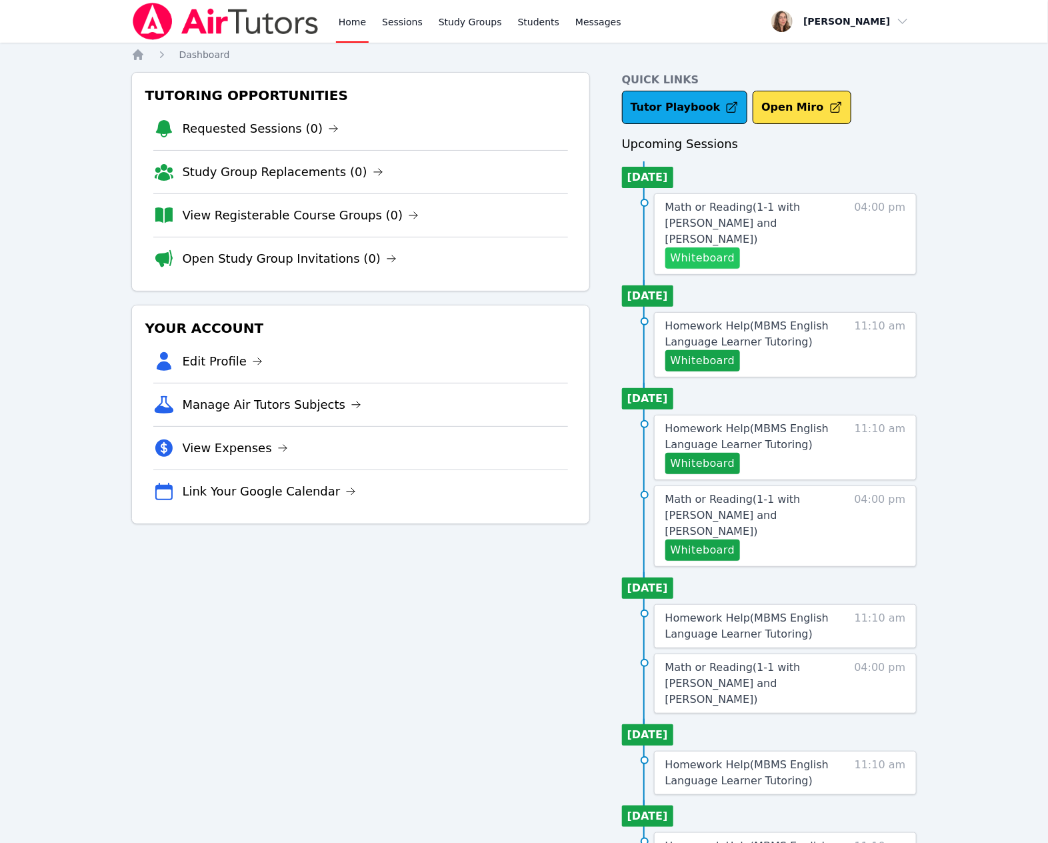
click at [741, 269] on button "Whiteboard" at bounding box center [703, 257] width 75 height 21
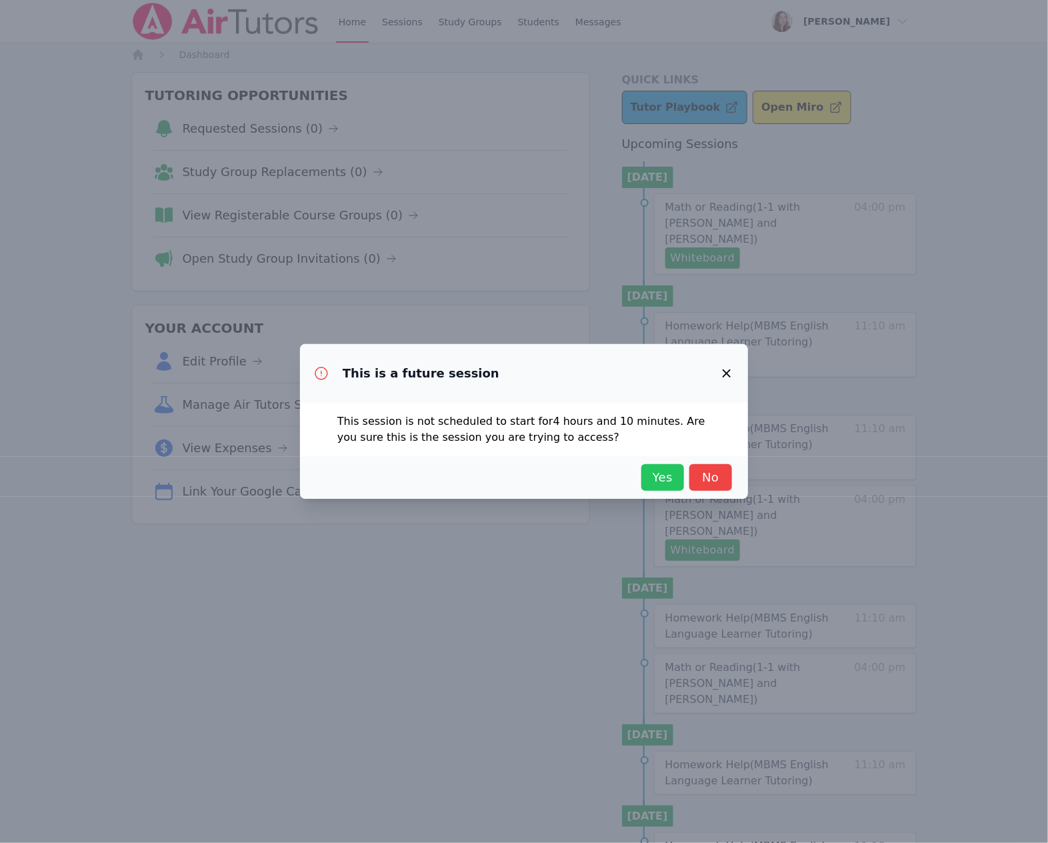
click at [684, 491] on button "Yes" at bounding box center [663, 477] width 43 height 27
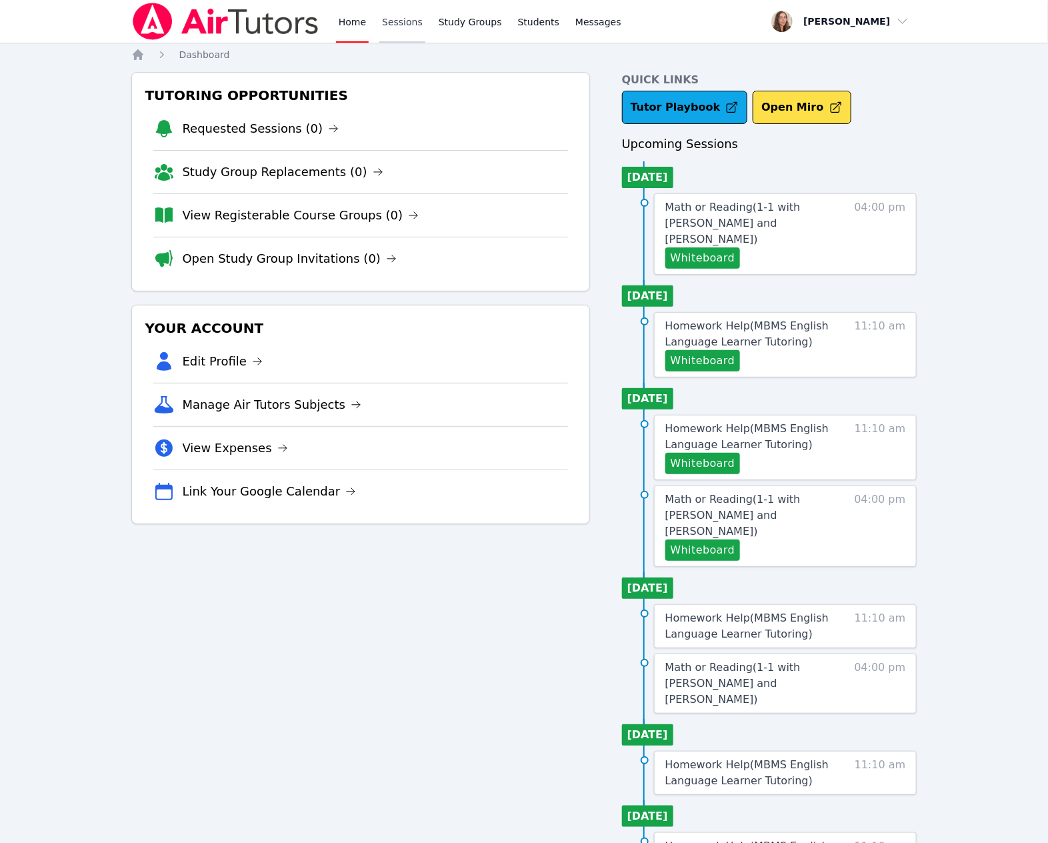
click at [426, 38] on link "Sessions" at bounding box center [402, 21] width 46 height 43
